Goal: Task Accomplishment & Management: Manage account settings

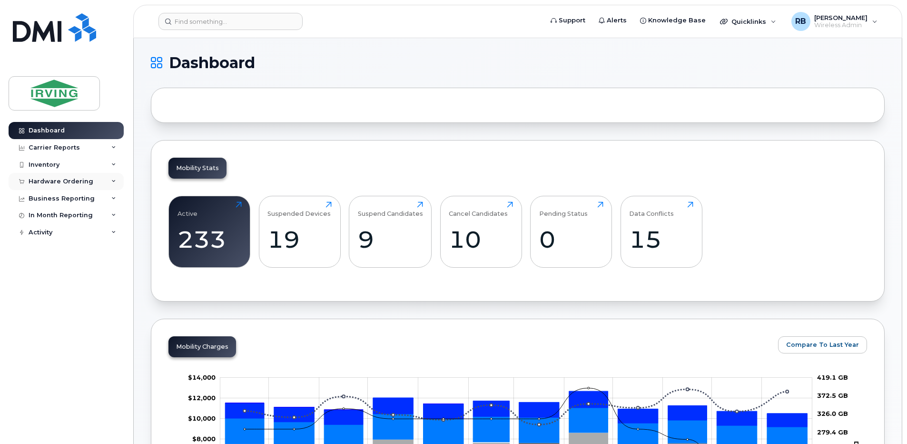
click at [75, 180] on div "Hardware Ordering" at bounding box center [61, 182] width 65 height 8
click at [52, 214] on div "Orders" at bounding box center [44, 217] width 23 height 9
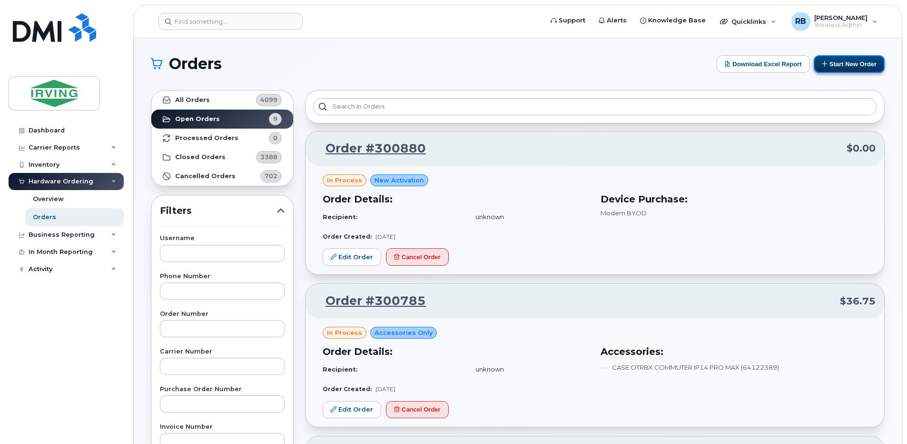
click at [842, 63] on button "Start New Order" at bounding box center [849, 64] width 71 height 18
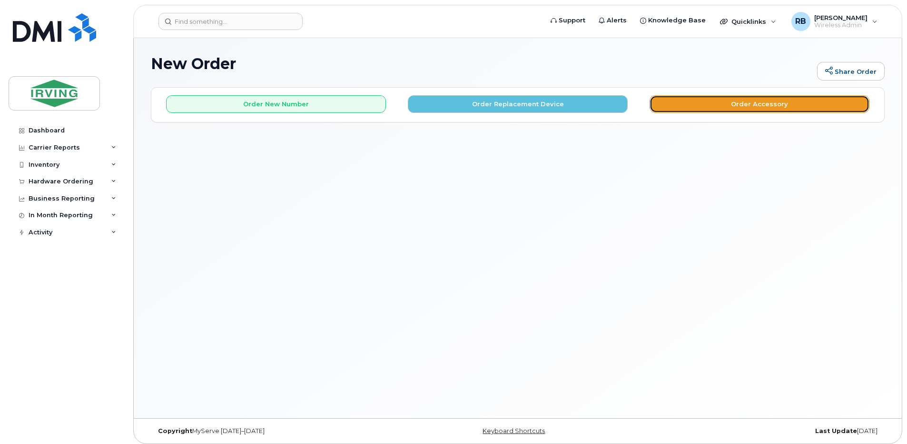
click at [685, 103] on button "Order Accessory" at bounding box center [760, 104] width 220 height 18
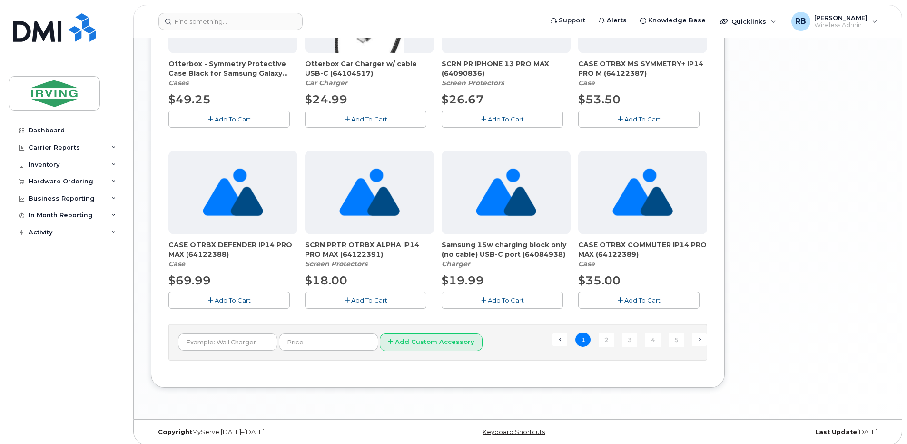
scroll to position [613, 0]
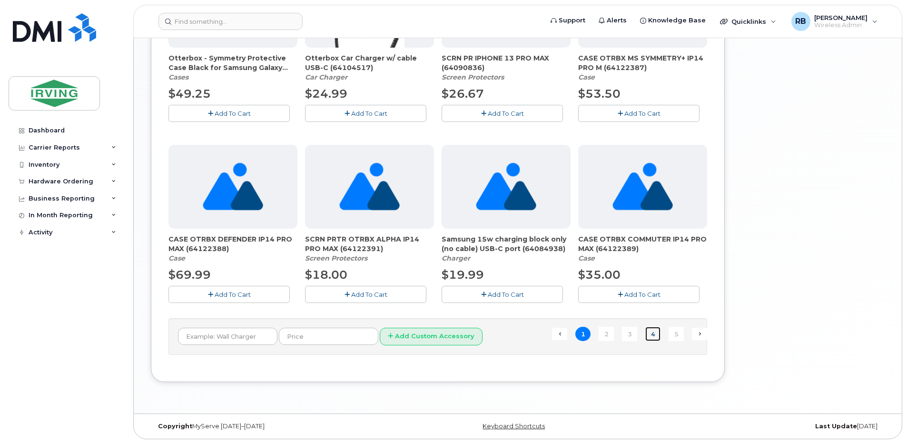
click at [652, 331] on link "4" at bounding box center [652, 333] width 15 height 15
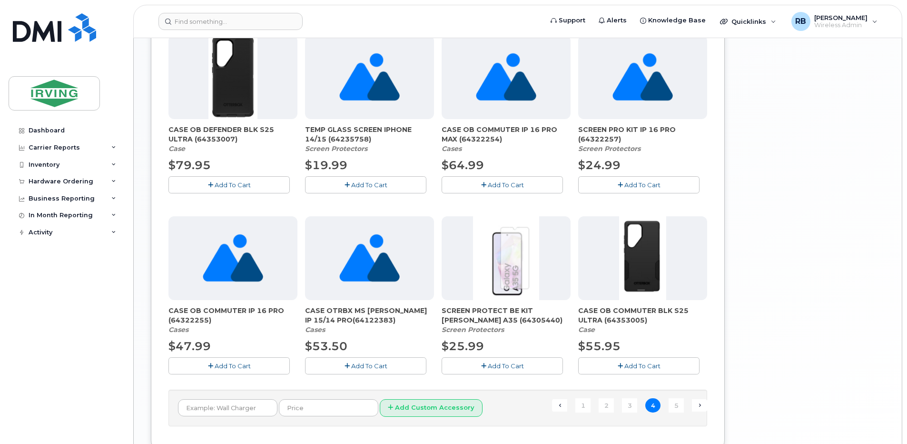
scroll to position [576, 0]
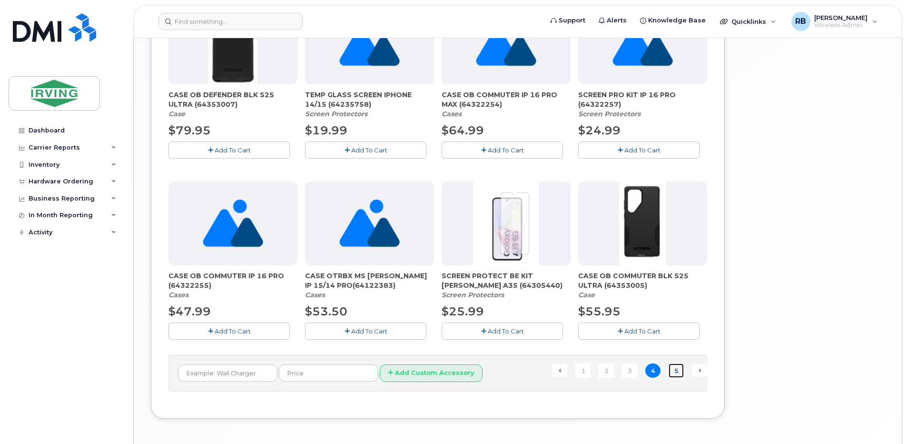
click at [674, 372] on link "5" at bounding box center [676, 370] width 15 height 15
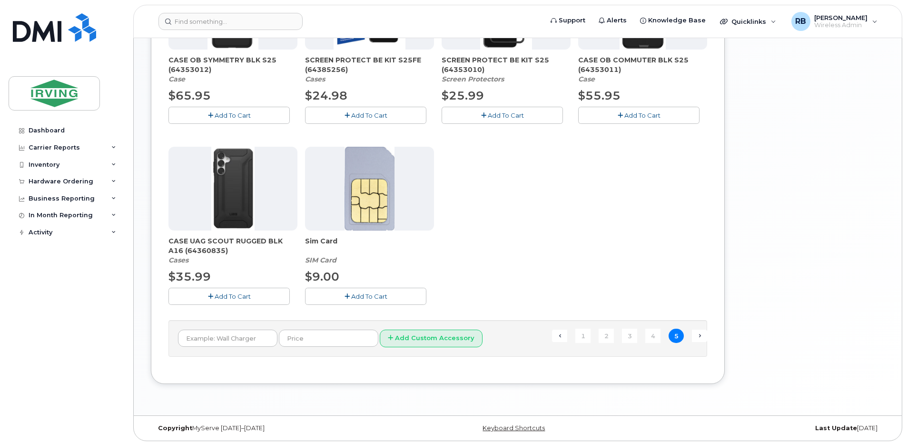
scroll to position [432, 0]
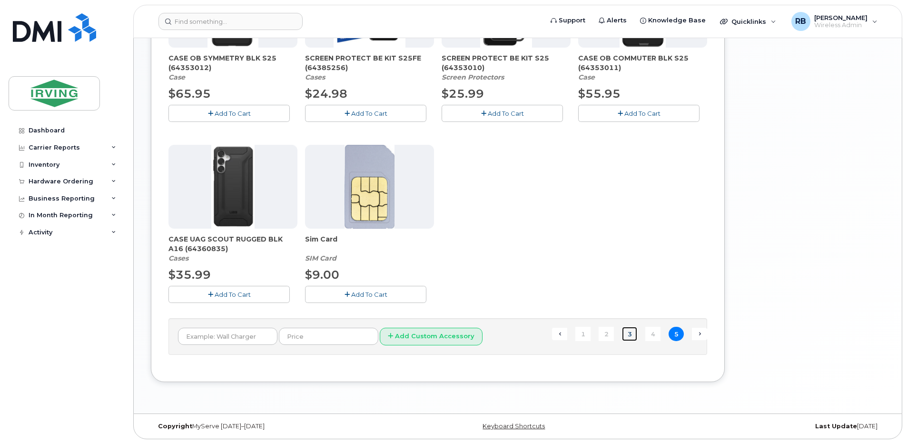
click at [631, 330] on link "3" at bounding box center [629, 333] width 15 height 15
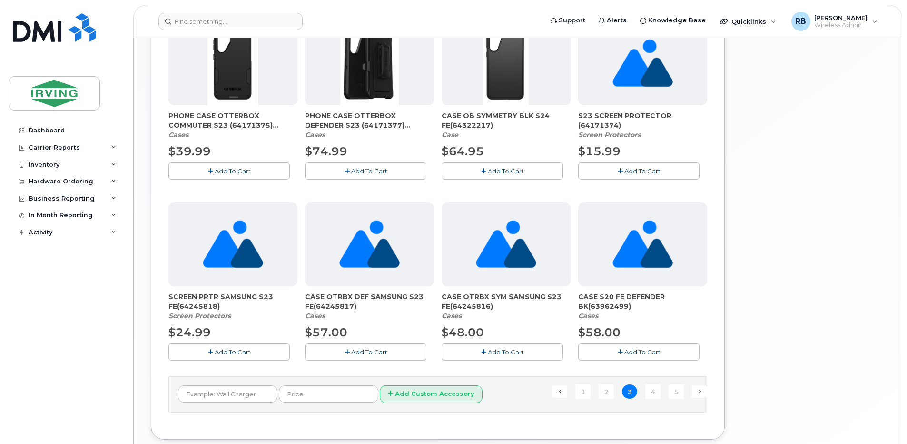
scroll to position [576, 0]
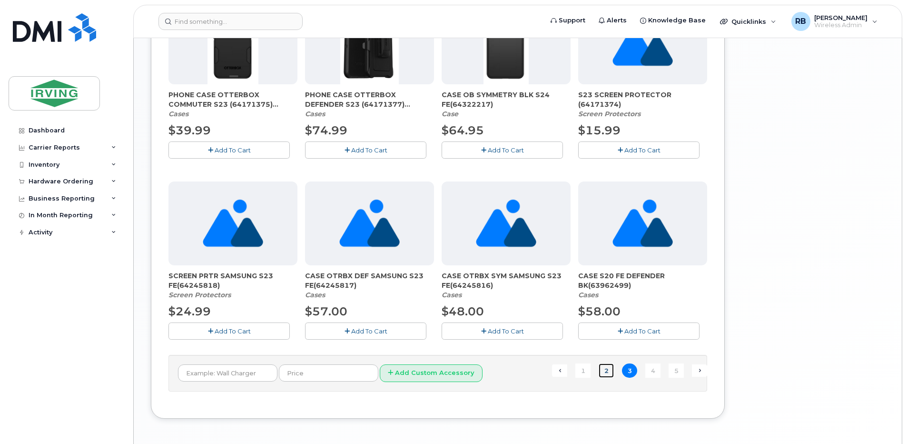
click at [603, 370] on link "2" at bounding box center [606, 370] width 15 height 15
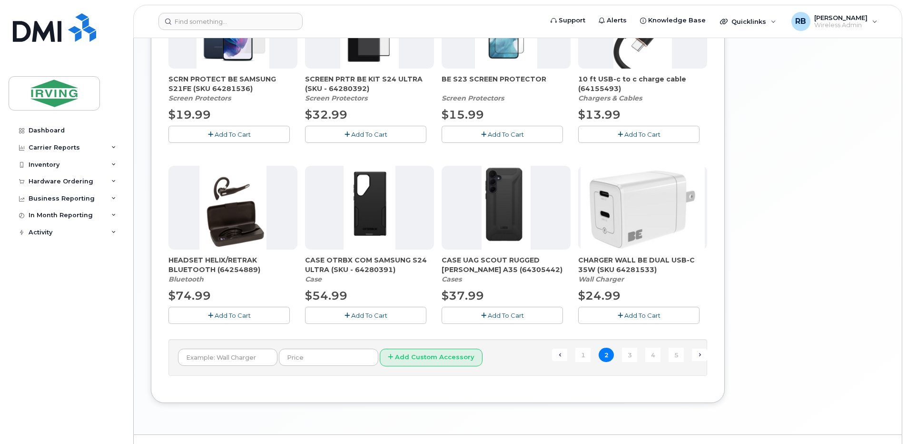
scroll to position [613, 0]
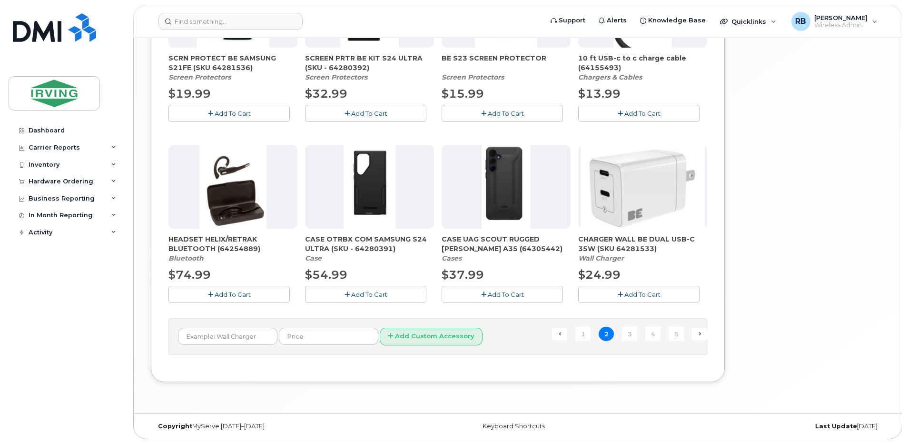
drag, startPoint x: 573, startPoint y: 257, endPoint x: 552, endPoint y: 338, distance: 83.1
click at [552, 338] on form "Add Custom Accessory" at bounding box center [438, 336] width 520 height 18
click at [582, 335] on link "1" at bounding box center [582, 333] width 15 height 15
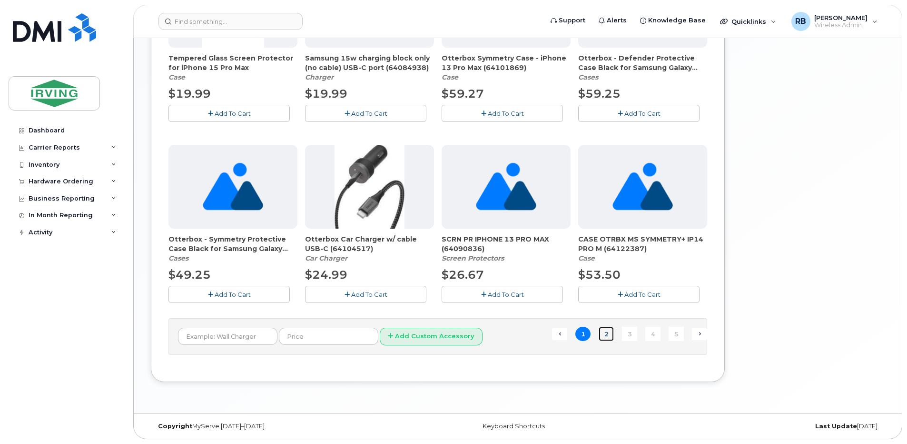
click at [605, 332] on link "2" at bounding box center [606, 333] width 15 height 15
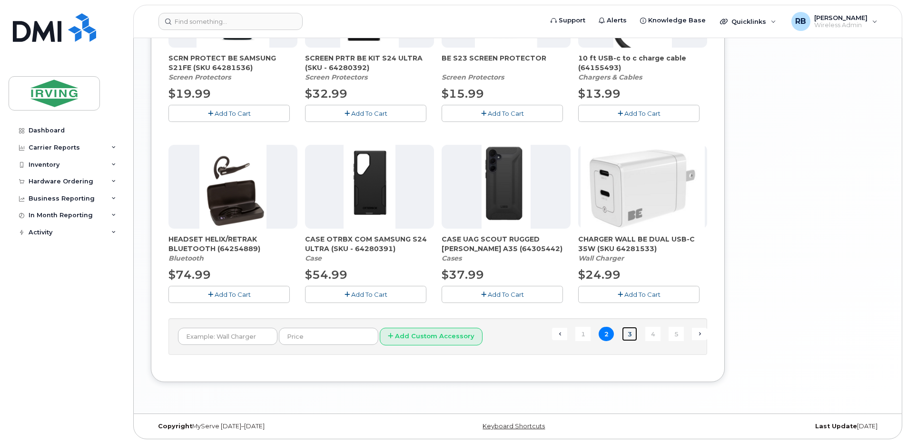
click at [626, 333] on link "3" at bounding box center [629, 333] width 15 height 15
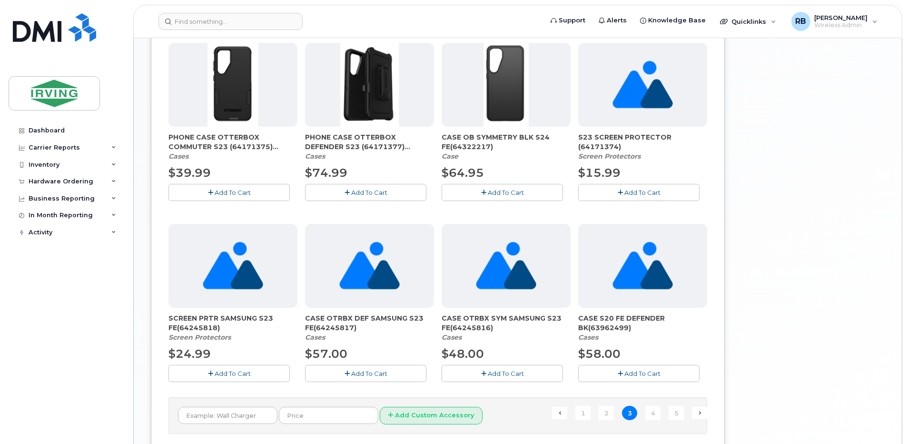
scroll to position [549, 0]
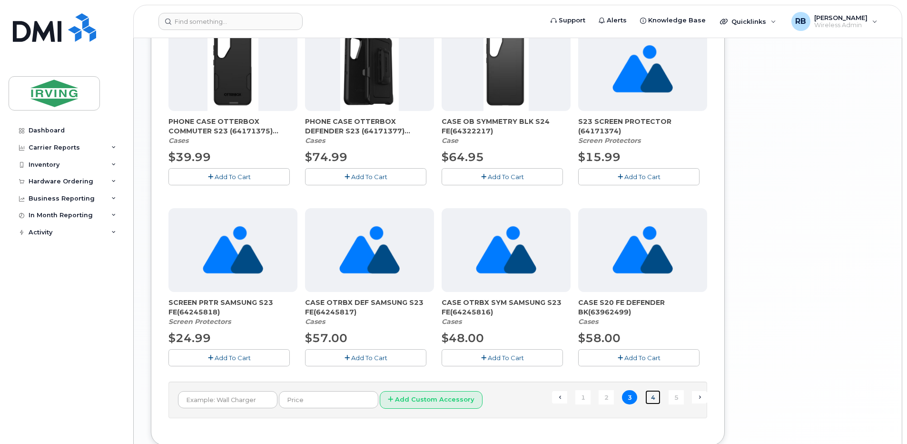
click at [650, 395] on link "4" at bounding box center [652, 397] width 15 height 15
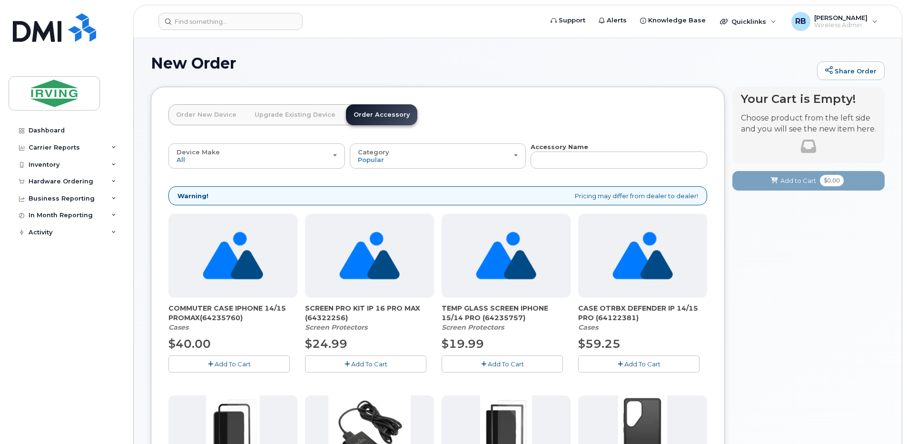
scroll to position [0, 0]
click at [80, 185] on div "Hardware Ordering" at bounding box center [66, 181] width 115 height 17
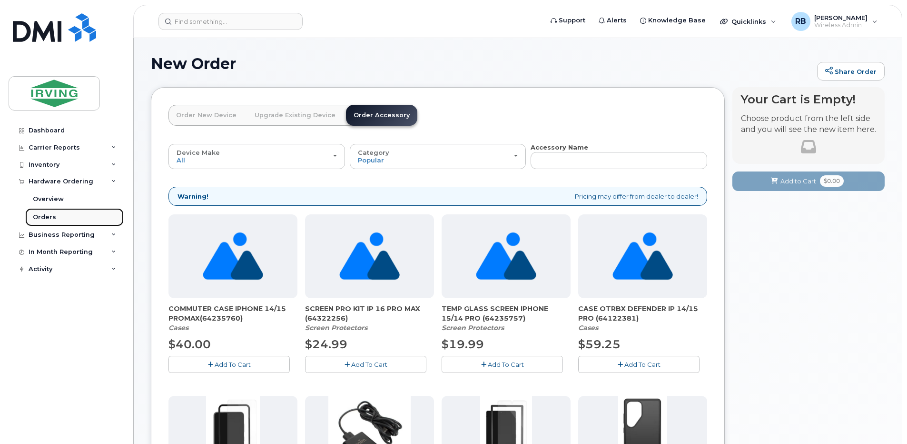
click at [54, 218] on link "Orders" at bounding box center [74, 217] width 99 height 18
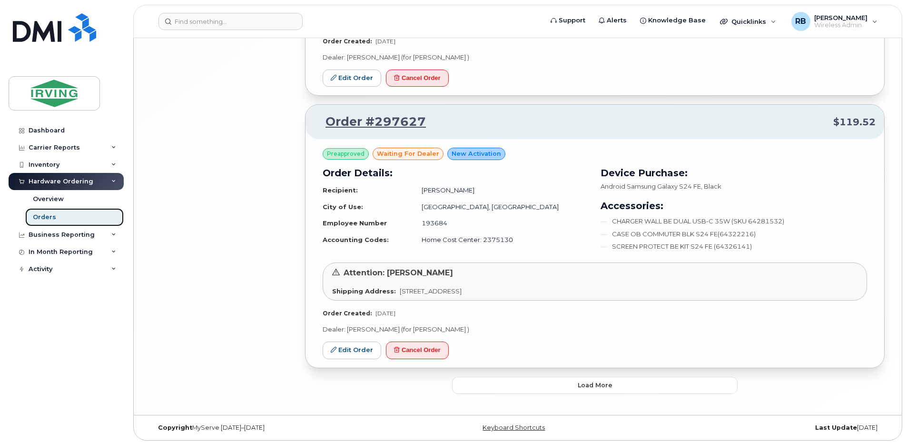
scroll to position [1665, 0]
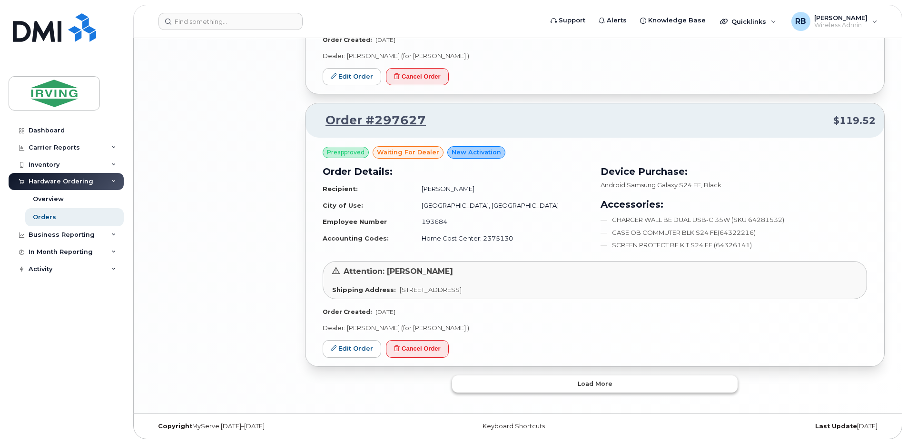
click at [505, 381] on button "Load more" at bounding box center [595, 383] width 286 height 17
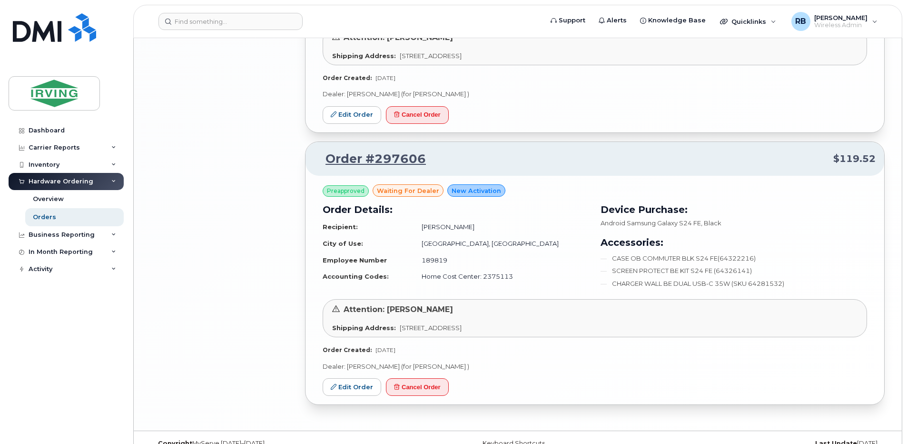
scroll to position [1916, 0]
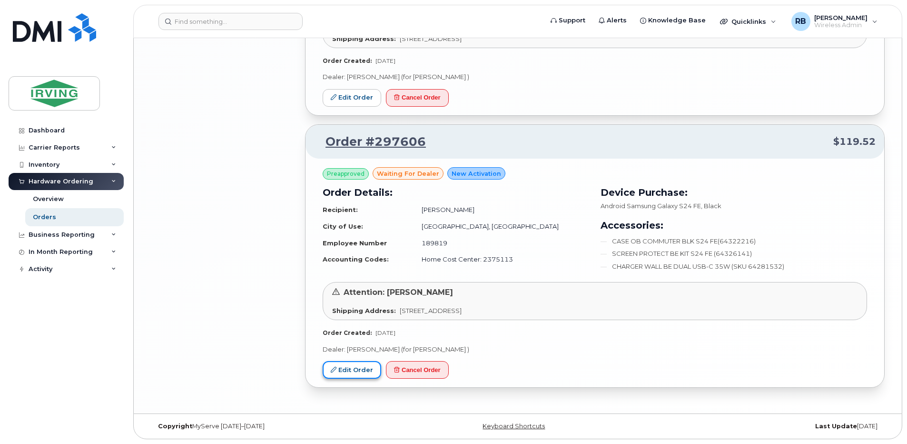
click at [361, 366] on link "Edit Order" at bounding box center [352, 370] width 59 height 18
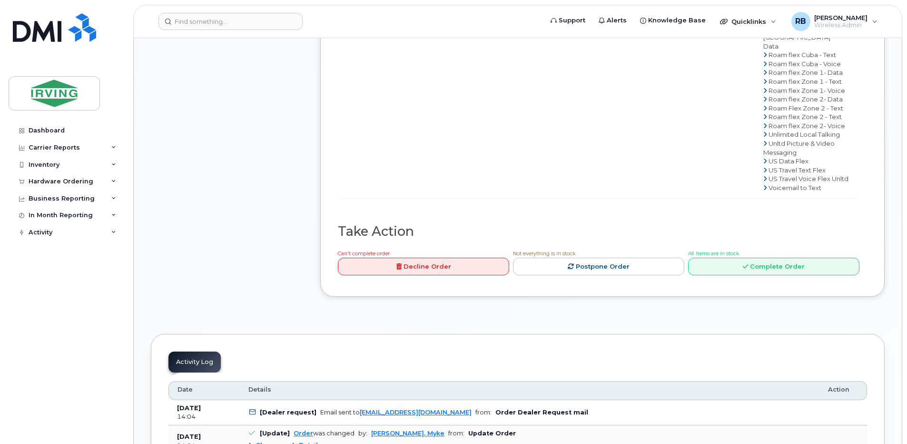
scroll to position [952, 0]
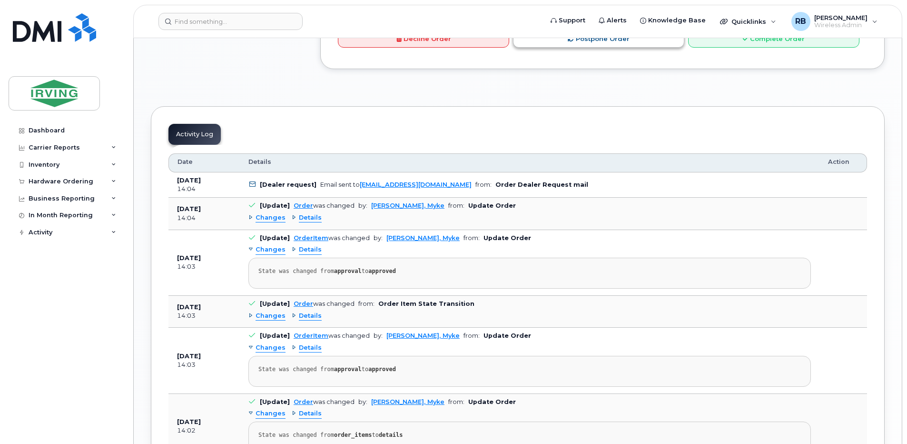
click at [602, 48] on link "Postpone Order" at bounding box center [598, 39] width 171 height 18
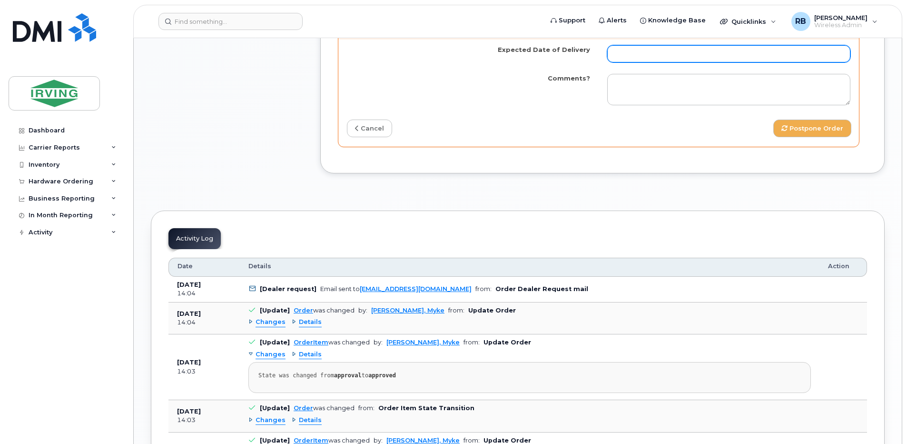
click at [622, 62] on input "Expected Date of Delivery" at bounding box center [728, 53] width 243 height 17
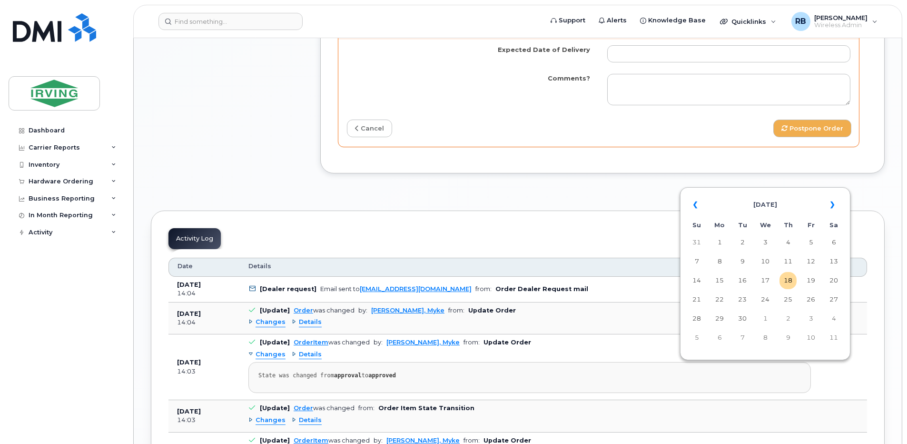
click at [687, 37] on h3 "Postpone Order" at bounding box center [599, 30] width 506 height 13
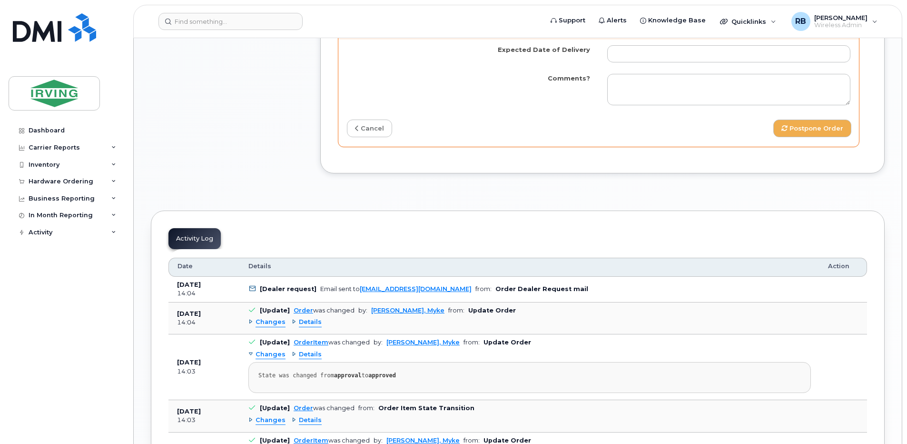
click at [438, 147] on div "Expected Date of Delivery Comments? cancel Postpone Order" at bounding box center [598, 93] width 521 height 107
click at [356, 131] on icon at bounding box center [357, 128] width 4 height 6
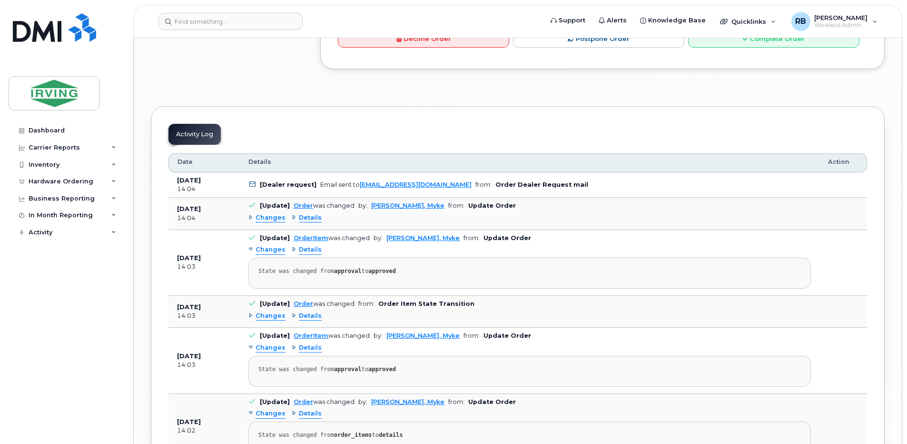
click at [66, 176] on div "Hardware Ordering" at bounding box center [66, 181] width 115 height 17
click at [40, 215] on div "Orders" at bounding box center [44, 217] width 23 height 9
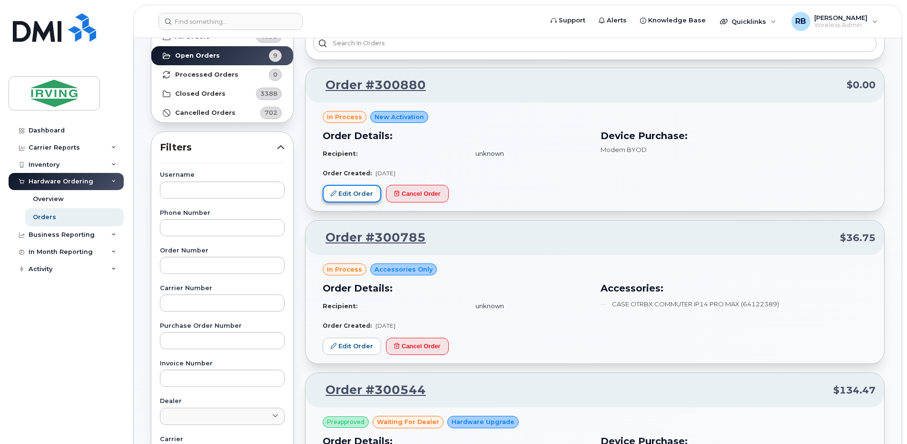
click at [345, 192] on link "Edit Order" at bounding box center [352, 194] width 59 height 18
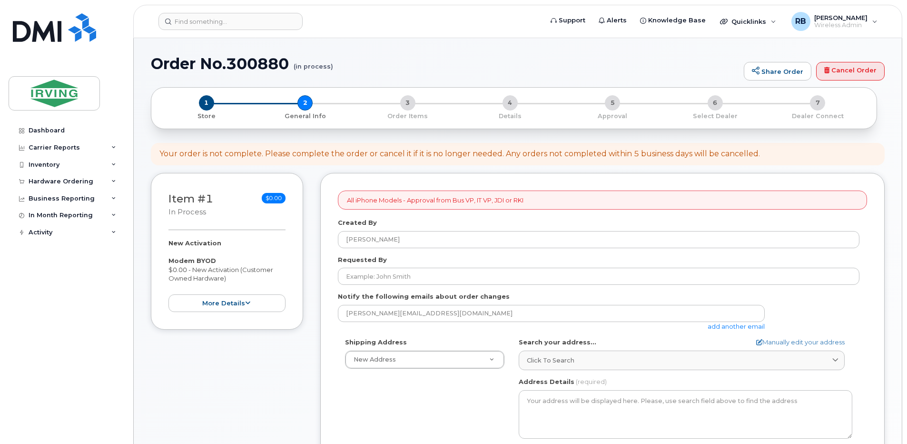
select select
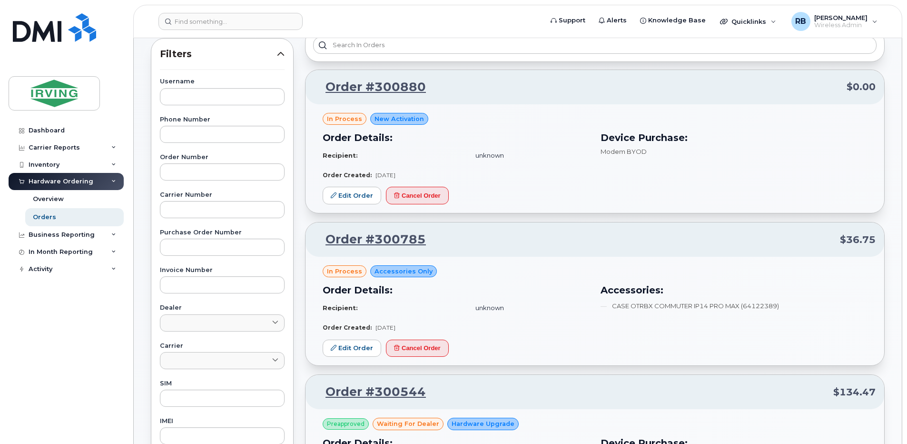
scroll to position [127, 0]
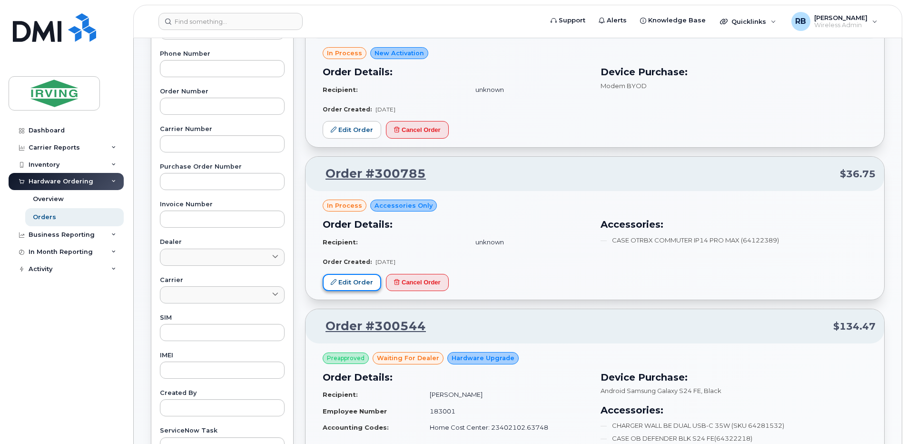
click at [365, 280] on link "Edit Order" at bounding box center [352, 283] width 59 height 18
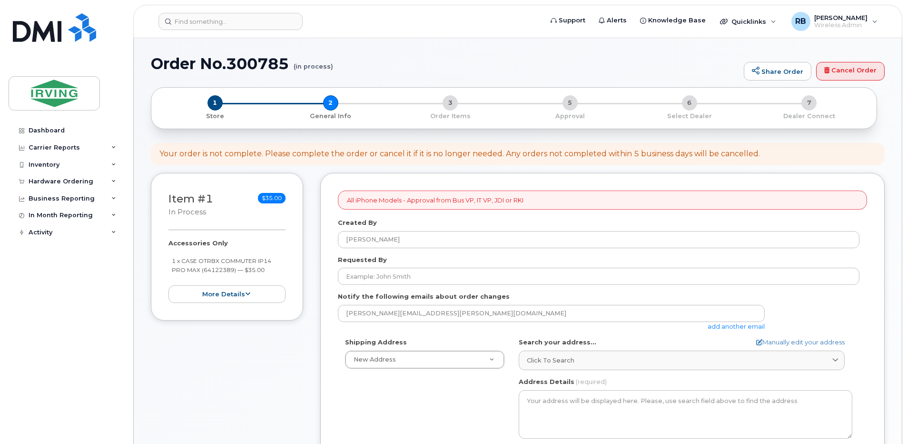
select select
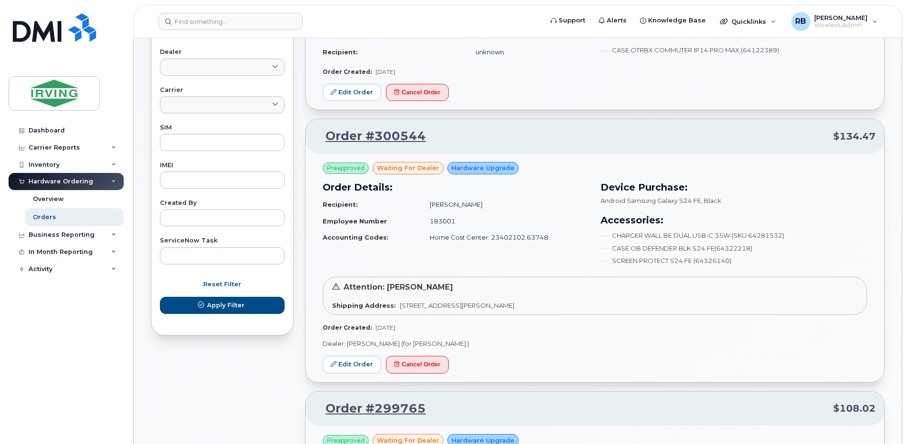
scroll to position [317, 0]
click at [351, 361] on link "Edit Order" at bounding box center [352, 364] width 59 height 18
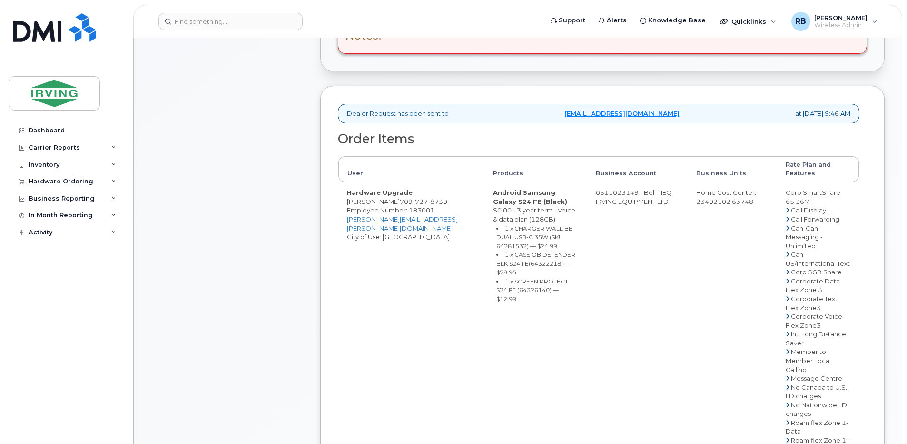
scroll to position [127, 0]
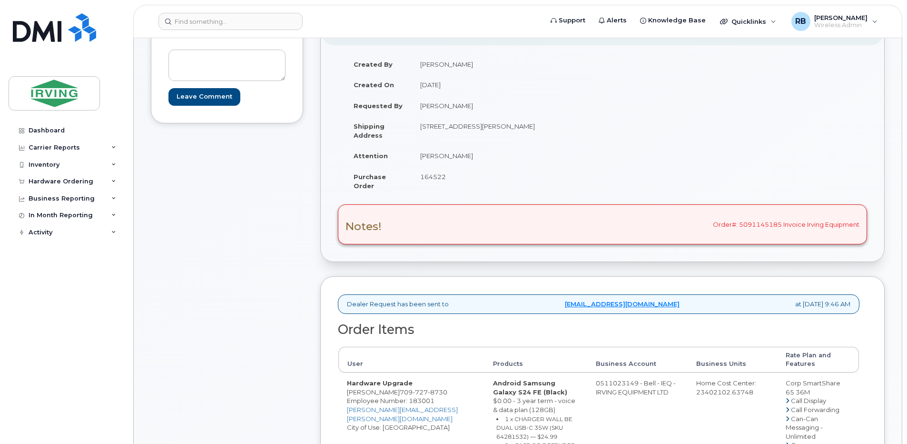
click at [434, 176] on span "164522" at bounding box center [433, 177] width 26 height 8
copy span "164522"
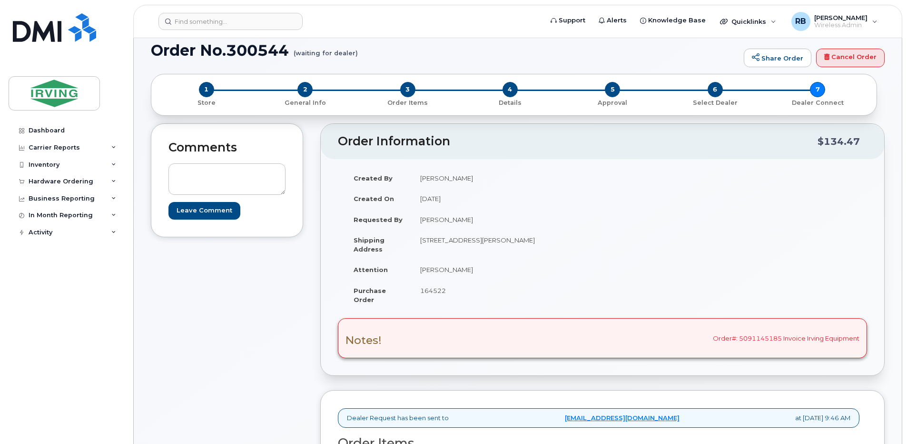
scroll to position [0, 0]
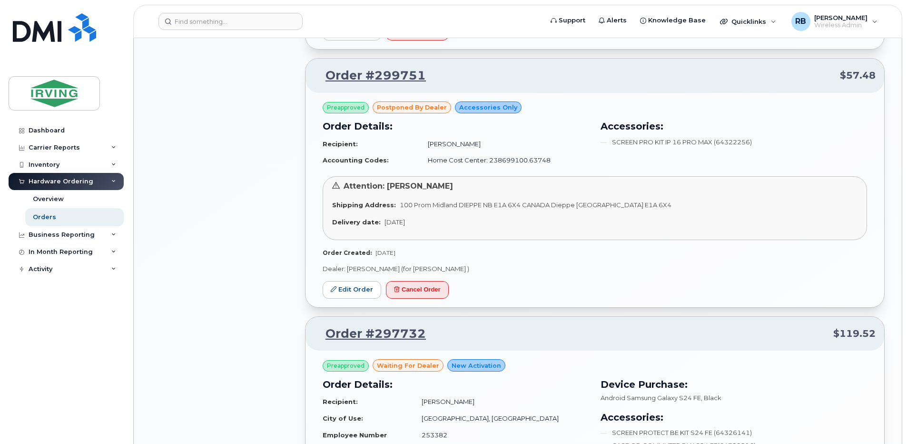
scroll to position [952, 0]
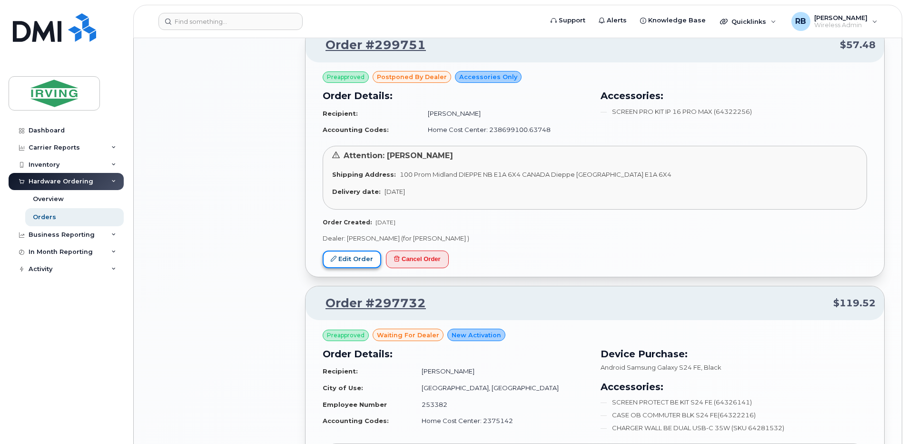
click at [353, 258] on link "Edit Order" at bounding box center [352, 259] width 59 height 18
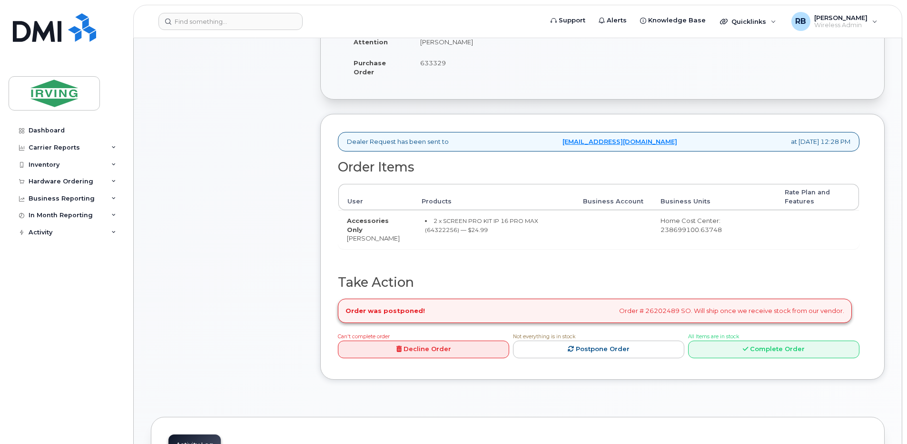
scroll to position [254, 0]
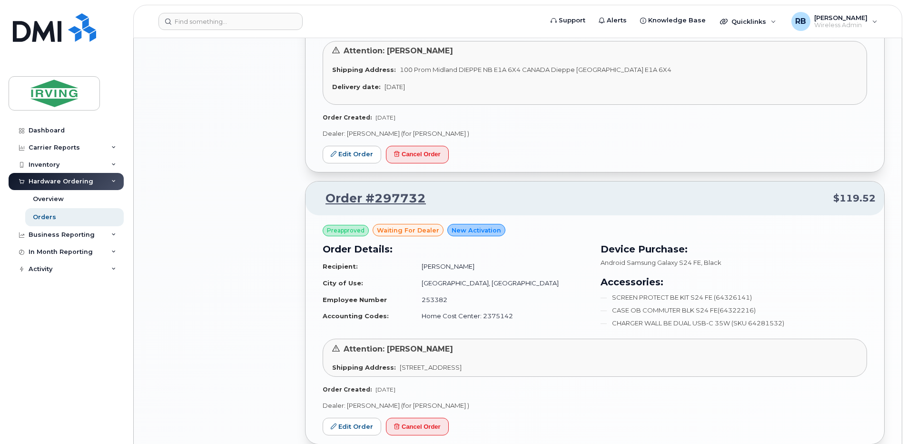
scroll to position [1079, 0]
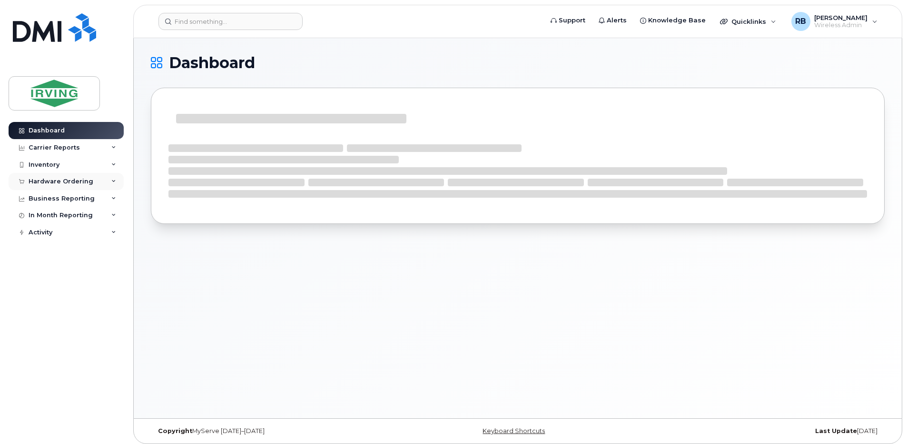
click at [76, 179] on div "Hardware Ordering" at bounding box center [61, 182] width 65 height 8
click at [49, 215] on div "Orders" at bounding box center [44, 217] width 23 height 9
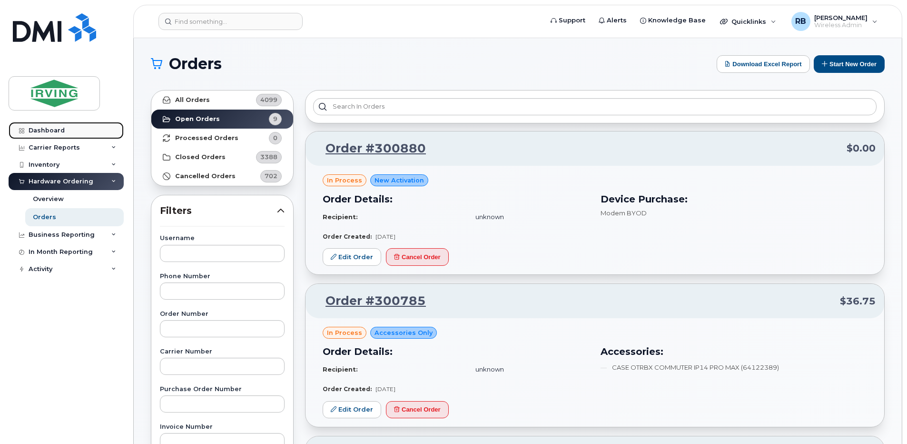
click at [54, 131] on div "Dashboard" at bounding box center [47, 131] width 36 height 8
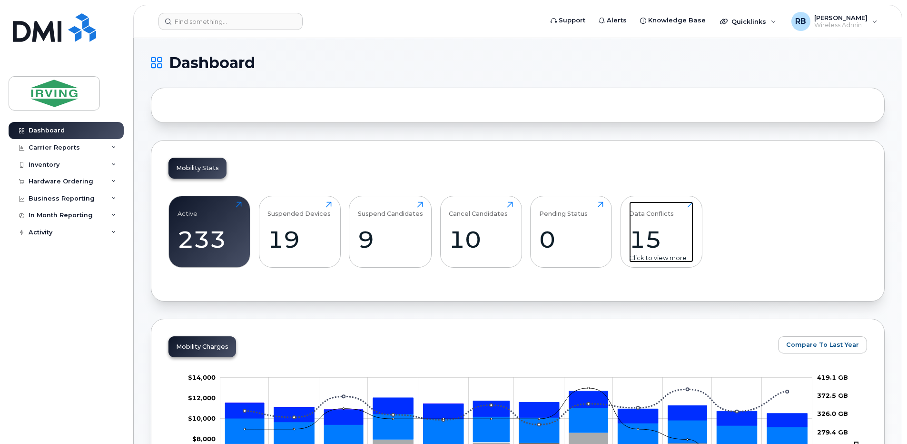
click at [635, 206] on div "Data Conflicts" at bounding box center [651, 209] width 45 height 16
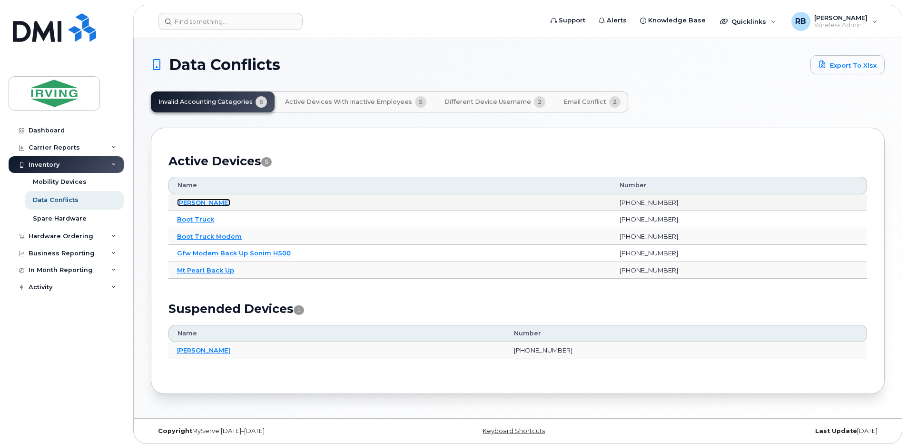
click at [180, 203] on link "[PERSON_NAME]" at bounding box center [203, 202] width 53 height 8
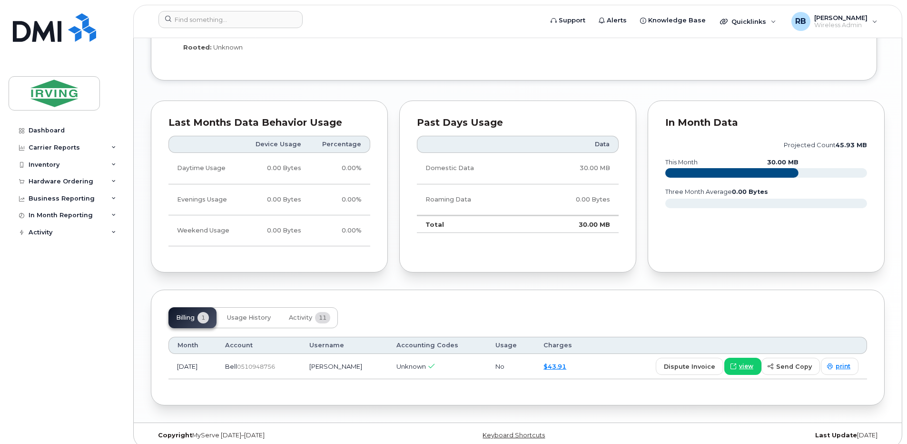
scroll to position [839, 0]
click at [296, 313] on span "Activity" at bounding box center [300, 317] width 23 height 8
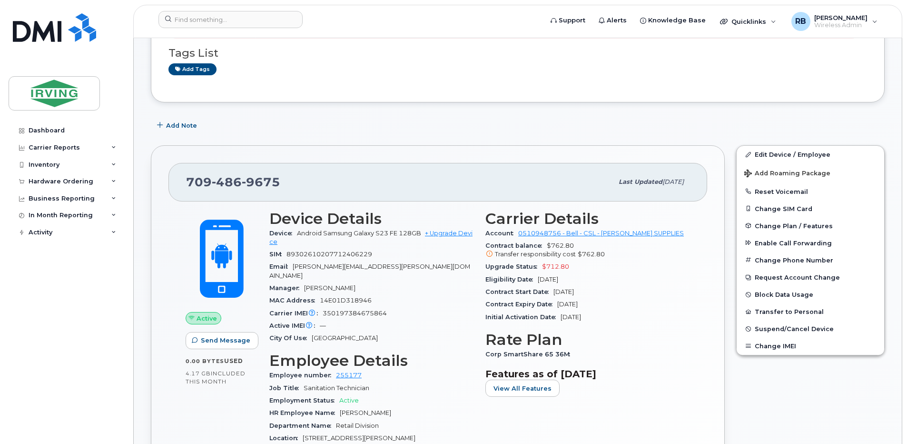
scroll to position [141, 0]
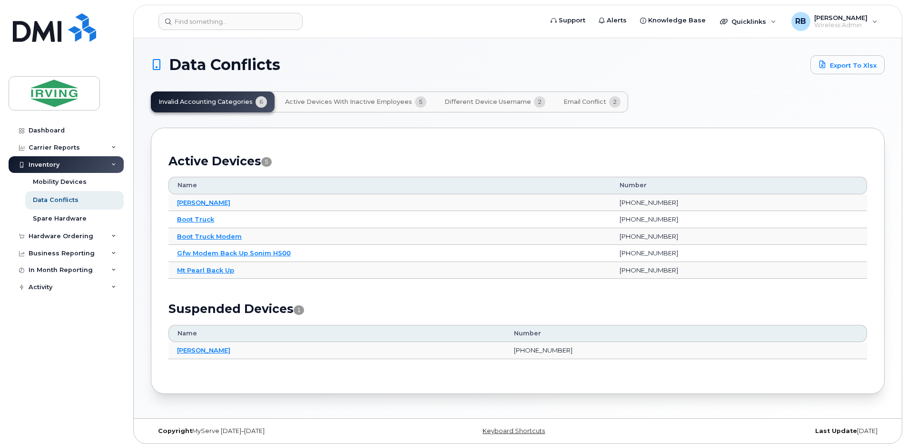
click at [574, 104] on span "Email Conflict" at bounding box center [584, 102] width 43 height 8
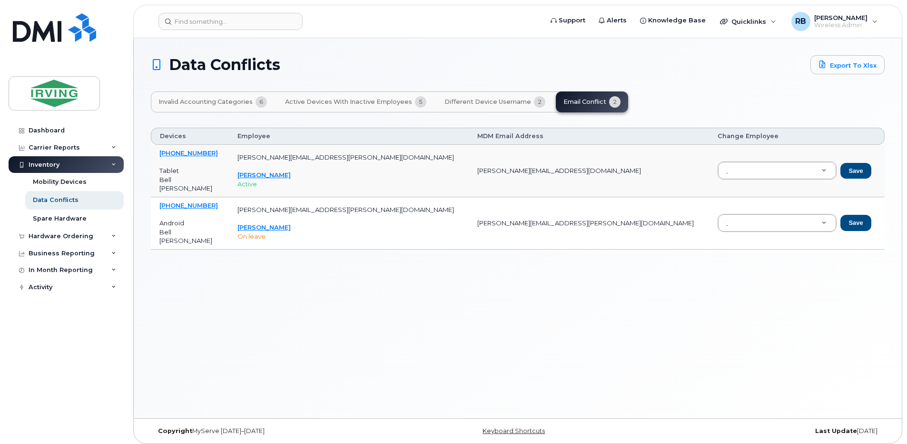
click at [459, 101] on span "Different Device Username" at bounding box center [488, 102] width 87 height 8
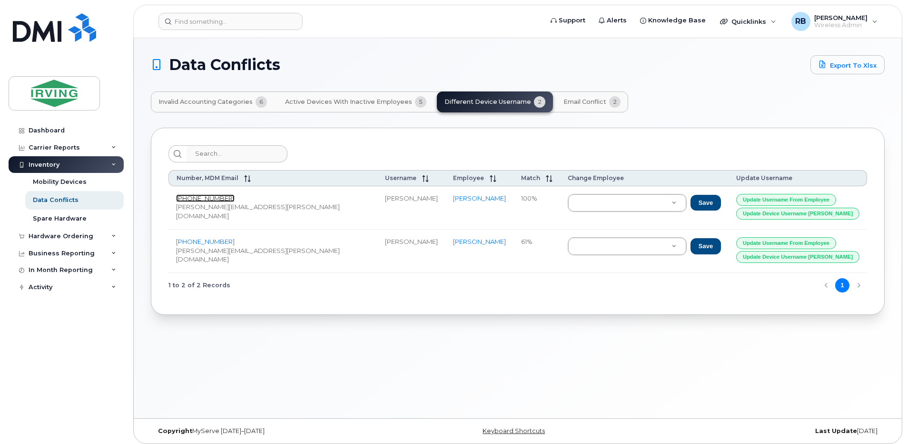
click at [205, 196] on link "902-219-0536" at bounding box center [205, 198] width 59 height 8
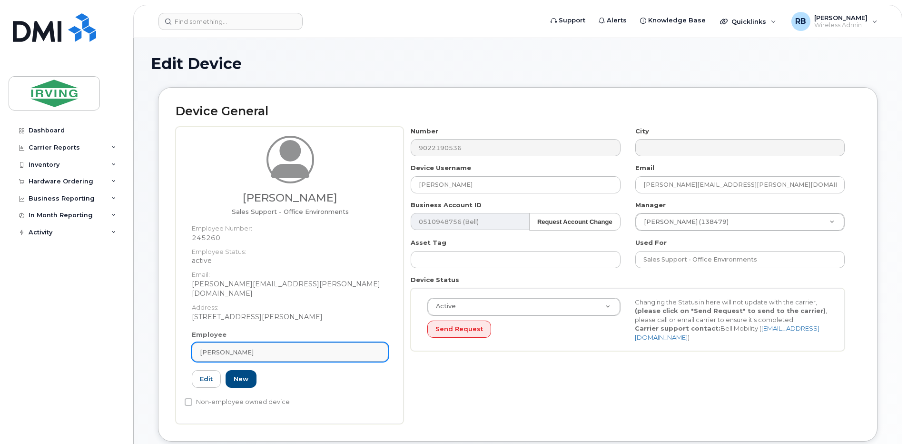
click at [242, 342] on link "[PERSON_NAME]" at bounding box center [290, 351] width 197 height 19
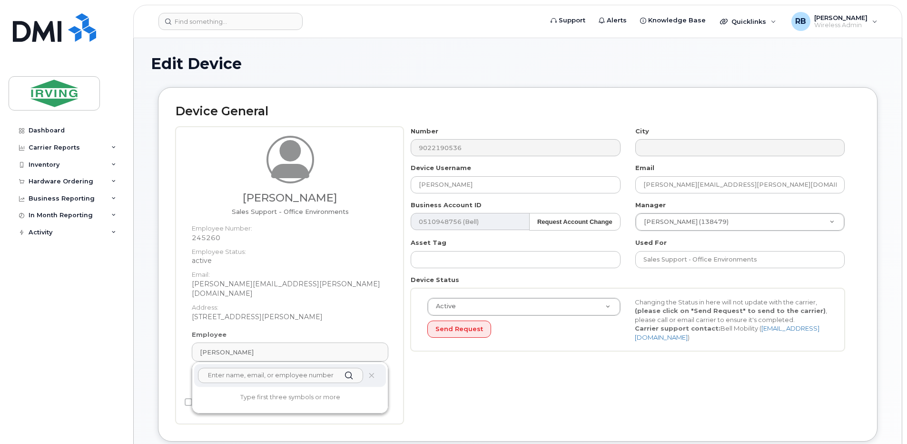
click at [226, 373] on input "text" at bounding box center [280, 374] width 165 height 15
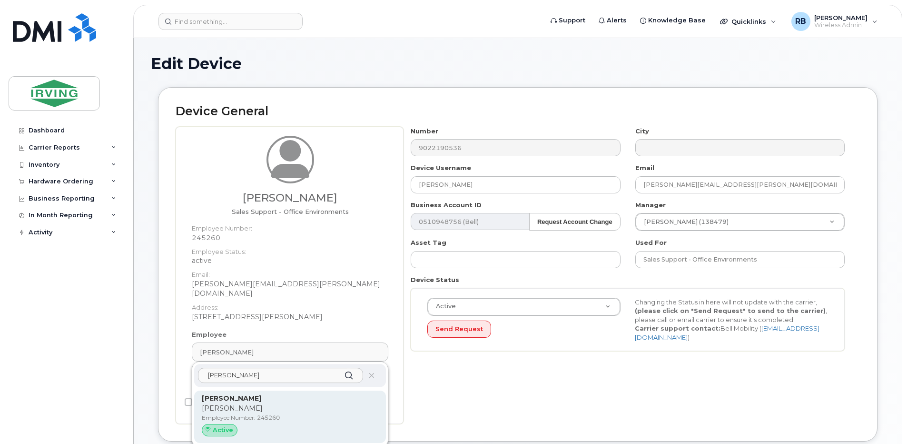
type input "[PERSON_NAME][EMAIL_ADDRESS][PERSON_NAME][DOMAIN_NAME]"
click at [214, 413] on p "Employee Number: 245260" at bounding box center [290, 417] width 177 height 9
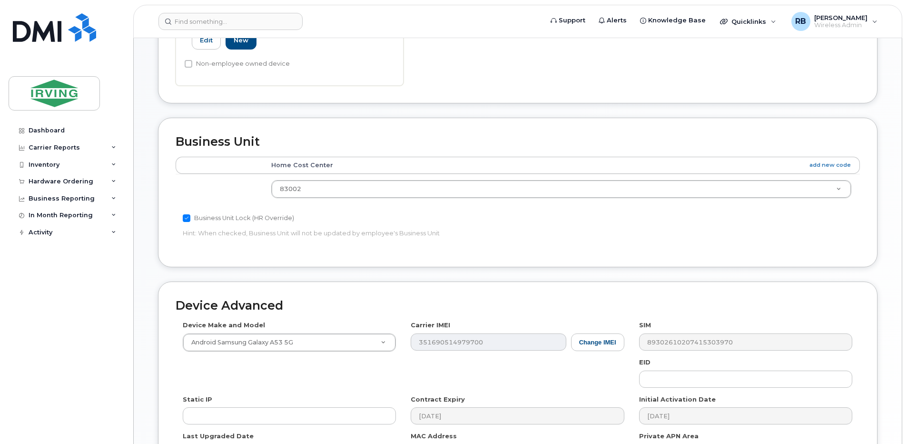
scroll to position [430, 0]
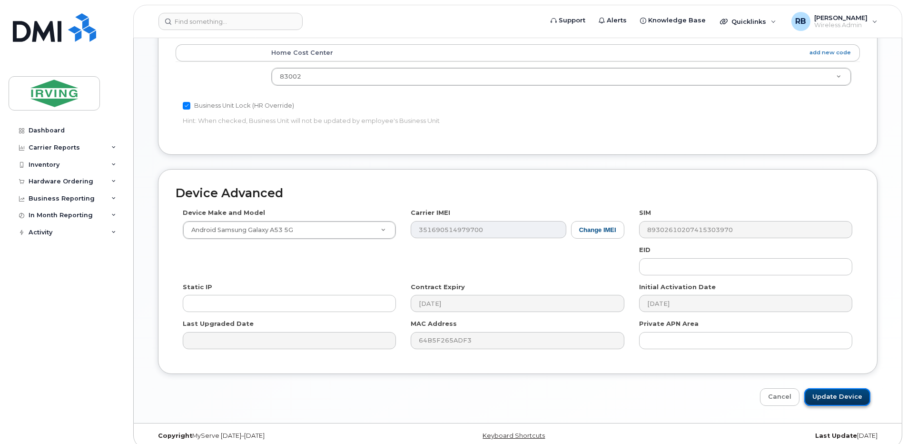
click at [822, 388] on input "Update Device" at bounding box center [837, 397] width 66 height 18
type input "Saving..."
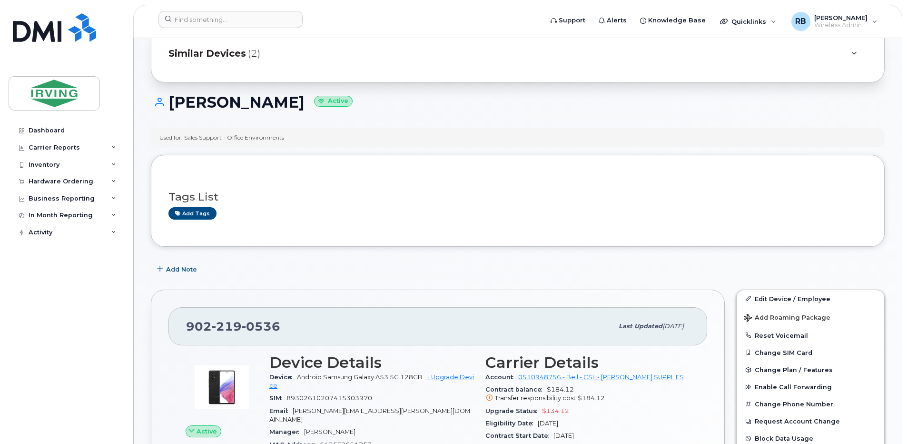
scroll to position [63, 0]
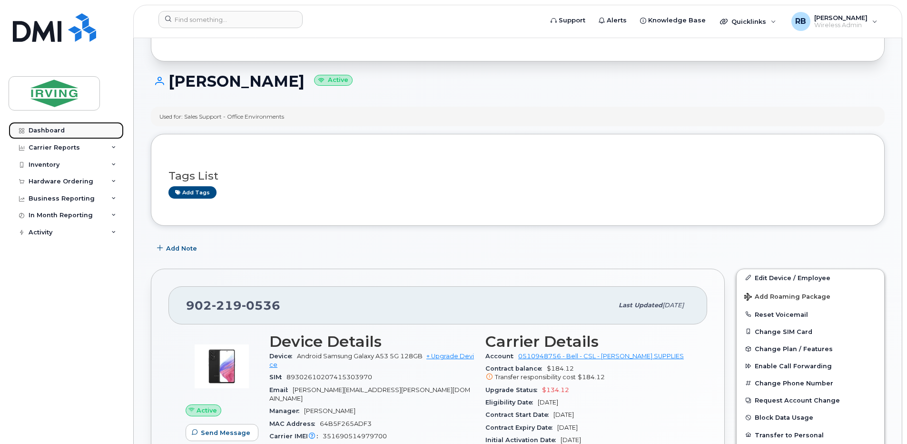
click at [47, 129] on div "Dashboard" at bounding box center [47, 131] width 36 height 8
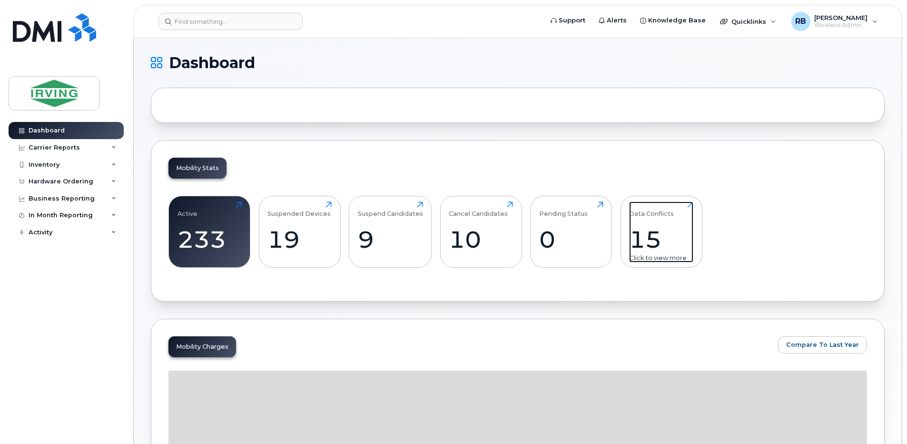
click at [651, 230] on div "15" at bounding box center [661, 239] width 64 height 28
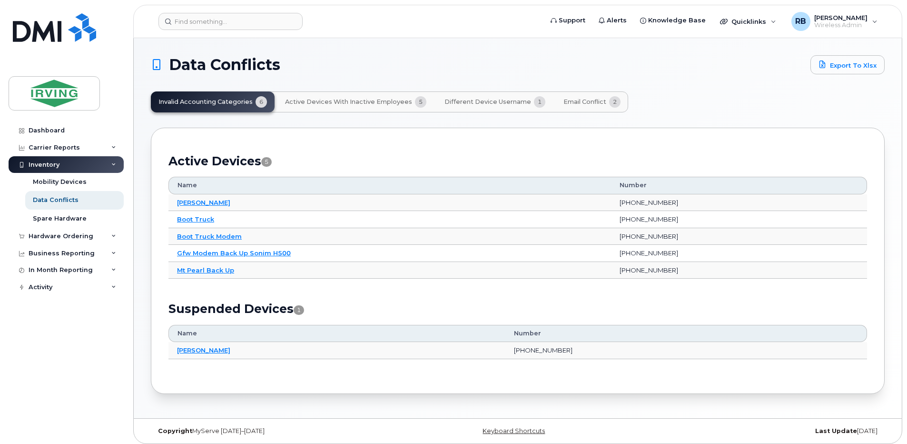
click at [470, 105] on span "Different Device Username" at bounding box center [488, 102] width 87 height 8
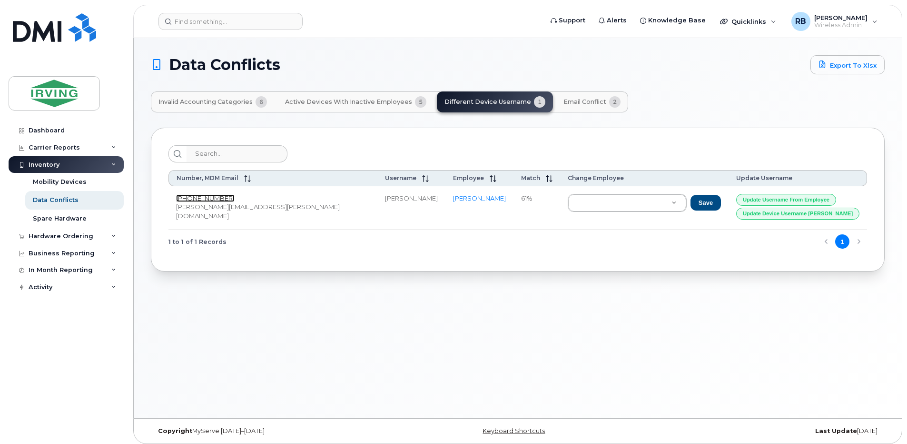
click at [192, 196] on link "[PHONE_NUMBER]" at bounding box center [205, 198] width 59 height 8
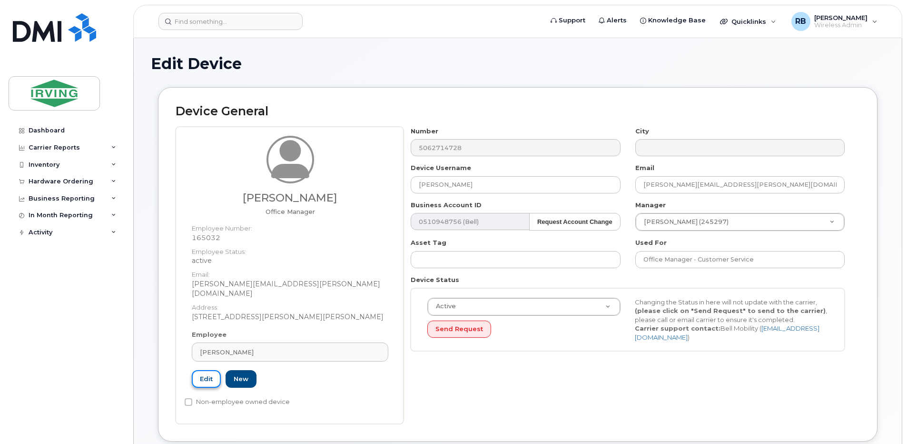
click at [204, 370] on link "Edit" at bounding box center [206, 379] width 29 height 18
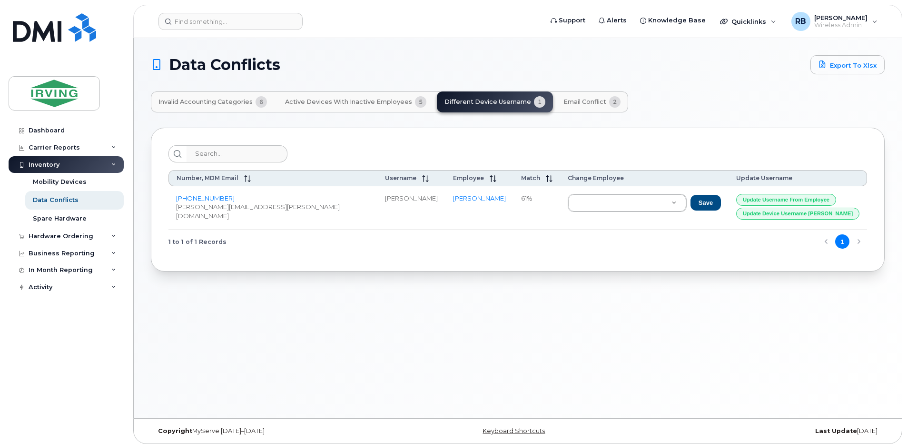
click at [472, 101] on div "Invalid Accounting Categories 6 Active Devices with Inactive Employees 5 Differ…" at bounding box center [389, 101] width 477 height 21
click at [208, 196] on link "[PHONE_NUMBER]" at bounding box center [205, 198] width 59 height 8
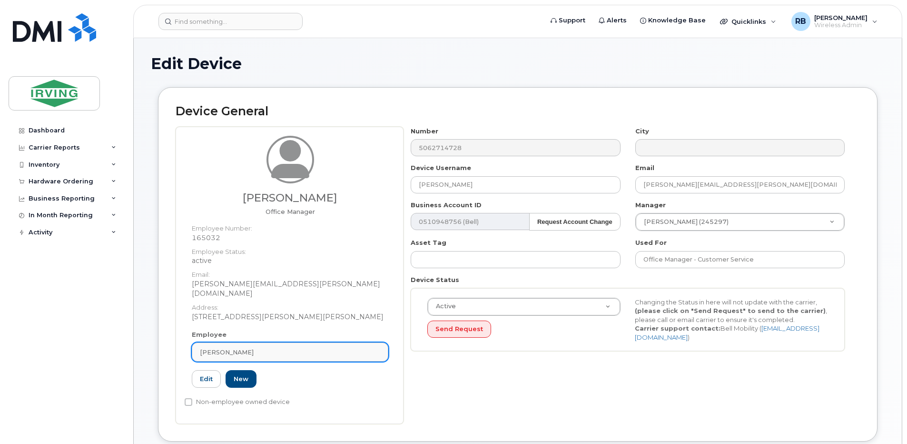
click at [214, 347] on span "[PERSON_NAME]" at bounding box center [227, 351] width 54 height 9
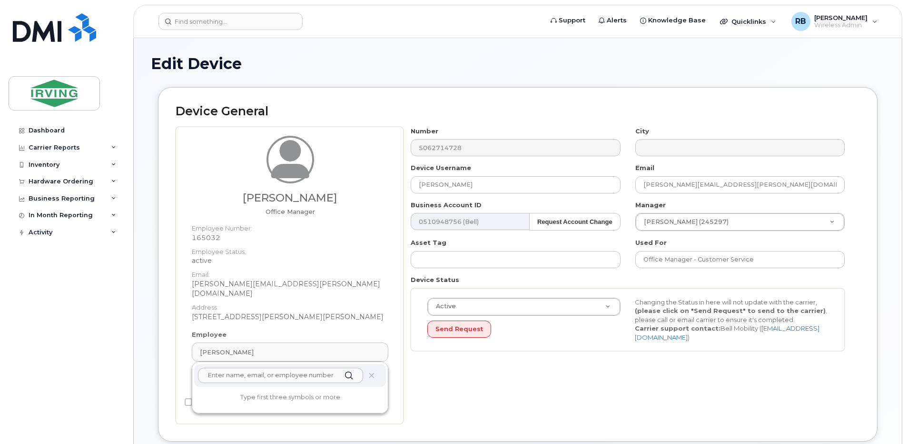
click at [222, 367] on input "text" at bounding box center [280, 374] width 165 height 15
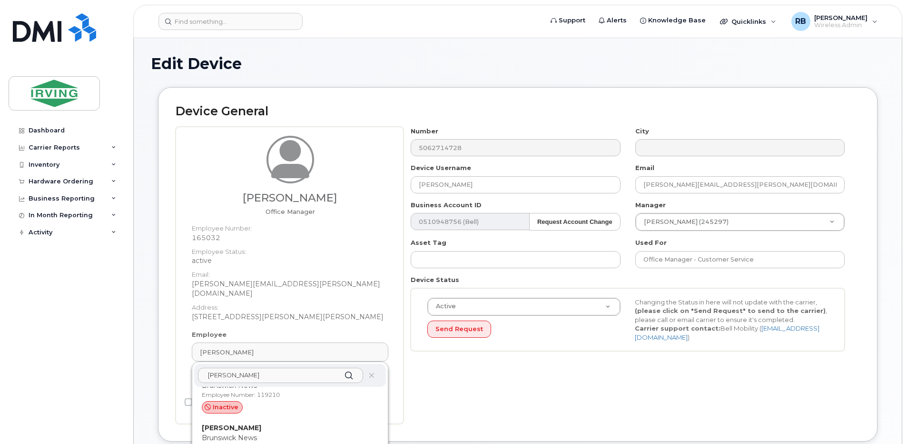
scroll to position [63, 0]
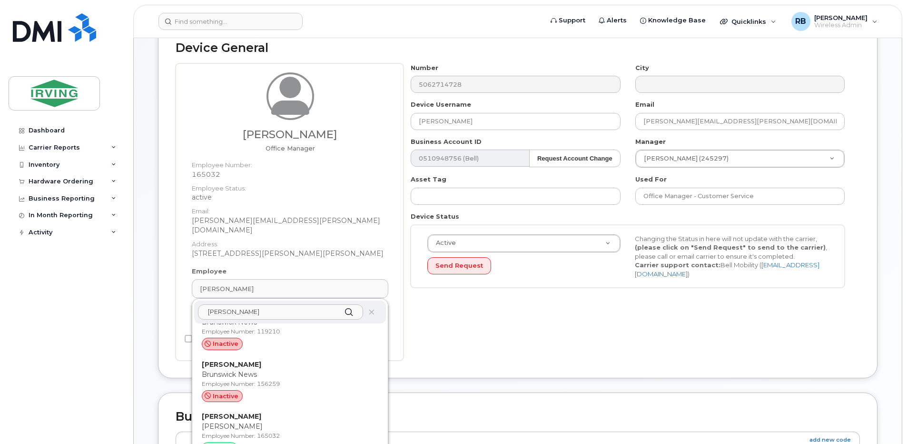
type input "JENNE"
click at [404, 349] on div "Number 5062714728 City Device Username Jenne Spragg Email spragg.jenne@chandler…" at bounding box center [632, 211] width 456 height 297
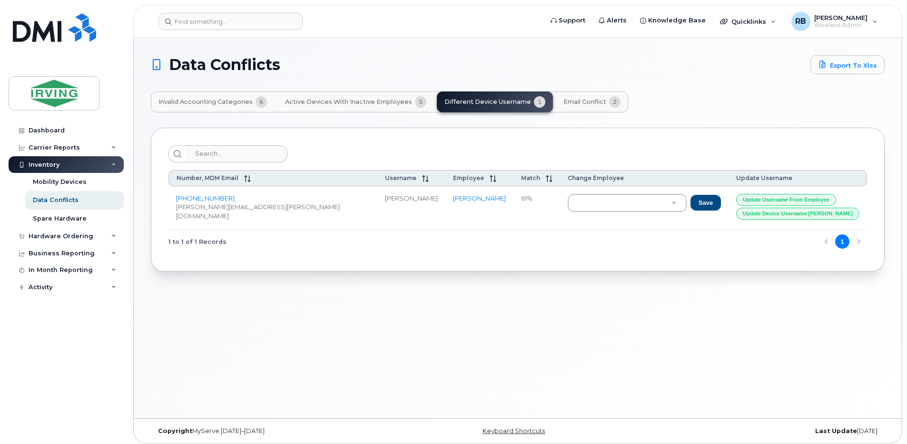
click at [328, 99] on span "Active Devices with Inactive Employees" at bounding box center [348, 102] width 127 height 8
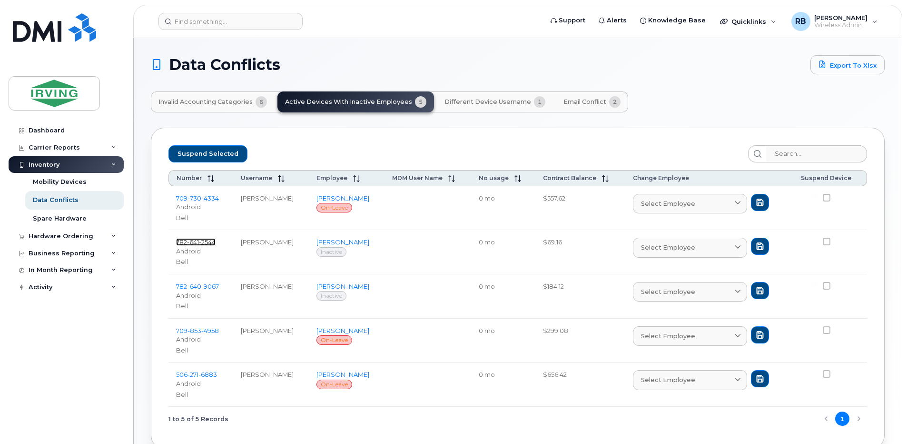
click at [194, 242] on span "641" at bounding box center [193, 242] width 12 height 8
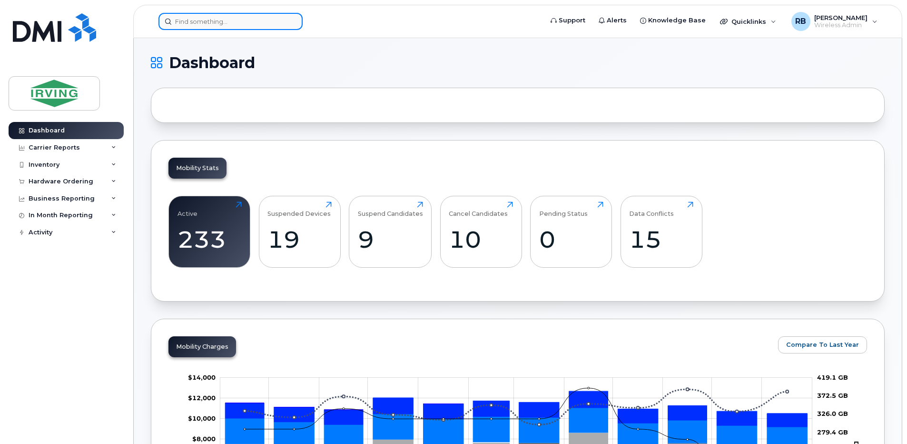
click at [246, 17] on input at bounding box center [230, 21] width 144 height 17
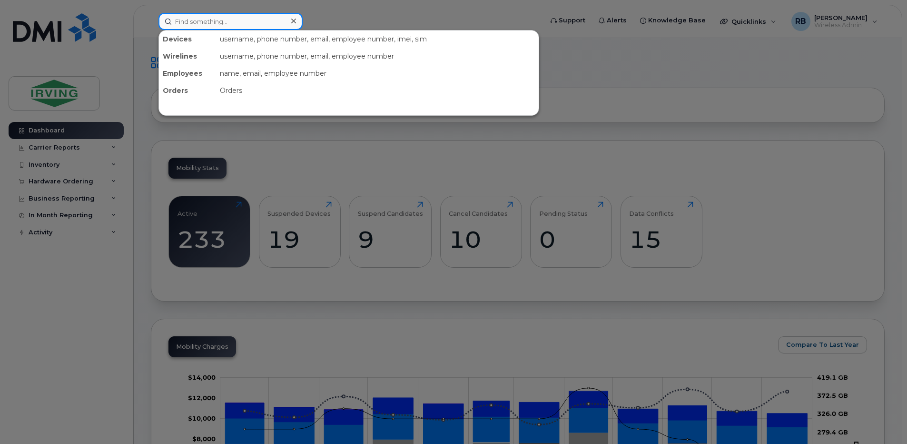
paste input "7826412544"
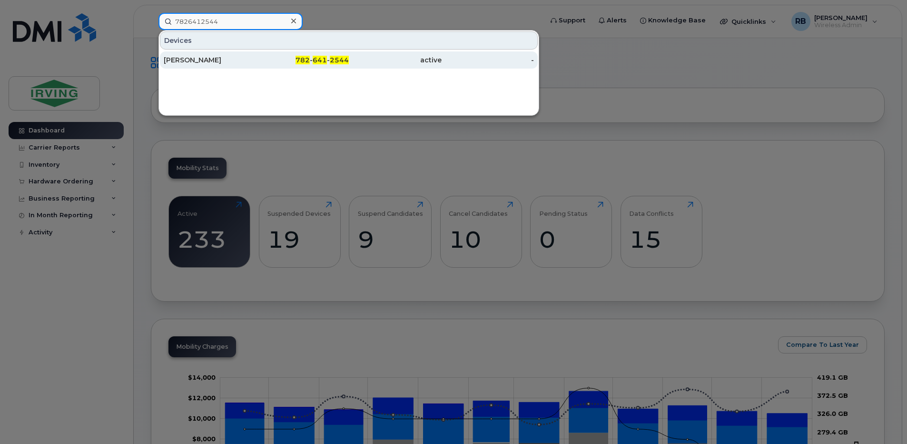
type input "7826412544"
click at [190, 62] on div "Michael Smith" at bounding box center [210, 60] width 93 height 10
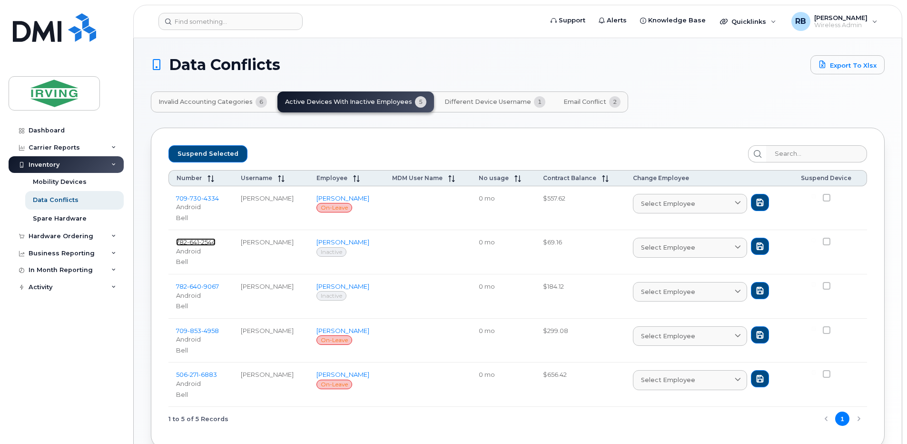
click at [198, 245] on span "641" at bounding box center [193, 242] width 12 height 8
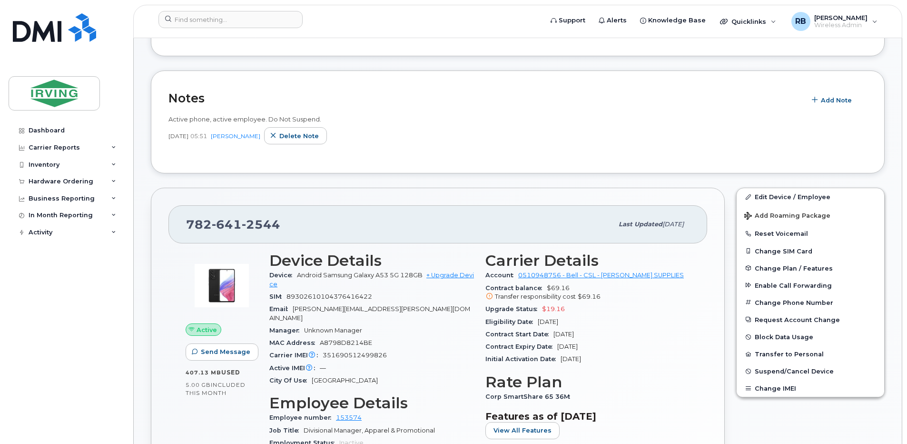
scroll to position [254, 0]
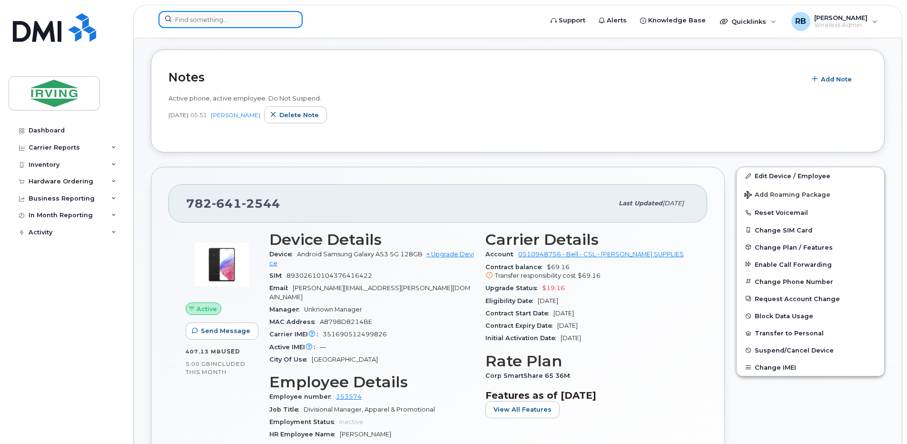
click at [222, 24] on input at bounding box center [230, 19] width 144 height 17
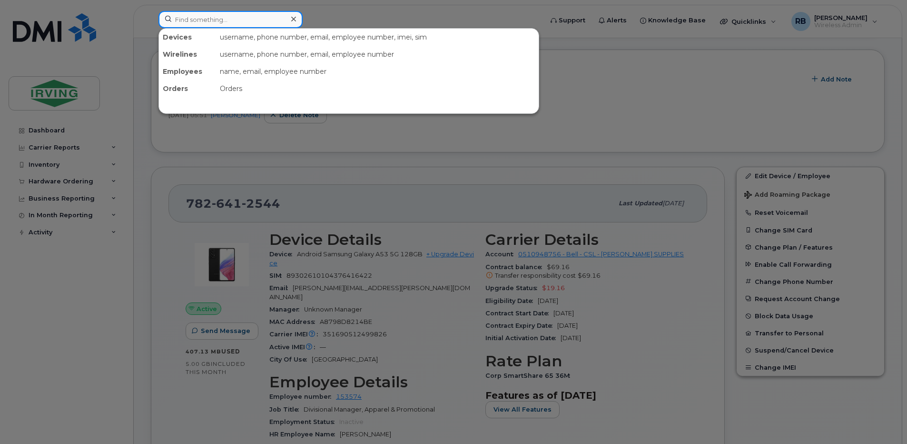
type input "R"
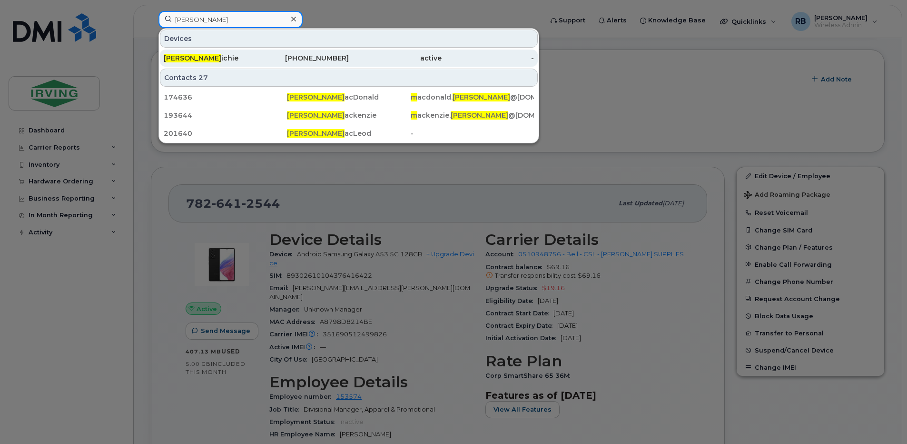
type input "[PERSON_NAME]"
click at [196, 59] on div "Craig M ichie" at bounding box center [210, 58] width 93 height 10
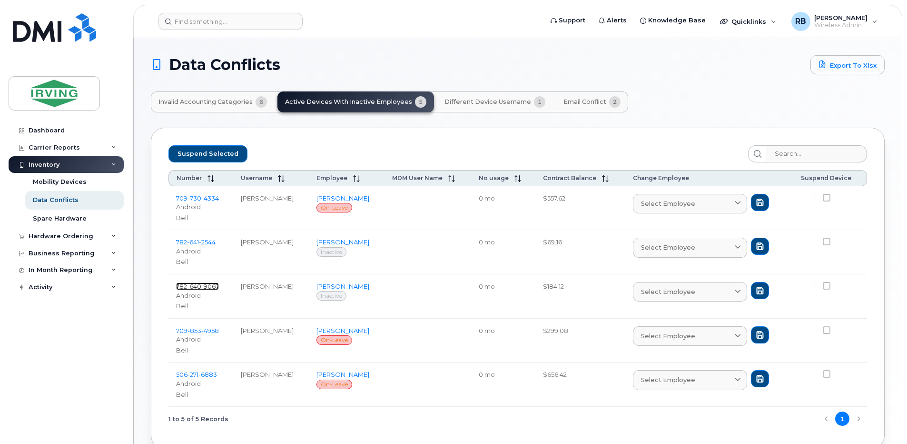
click at [195, 289] on span "640" at bounding box center [194, 286] width 14 height 8
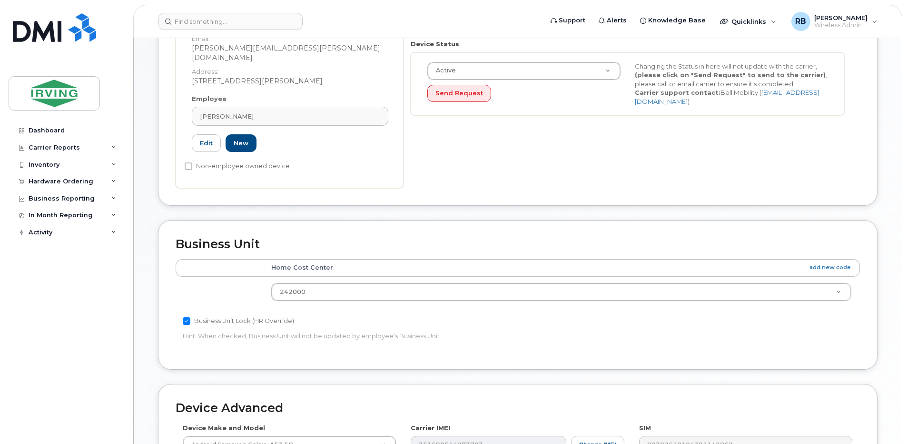
scroll to position [190, 0]
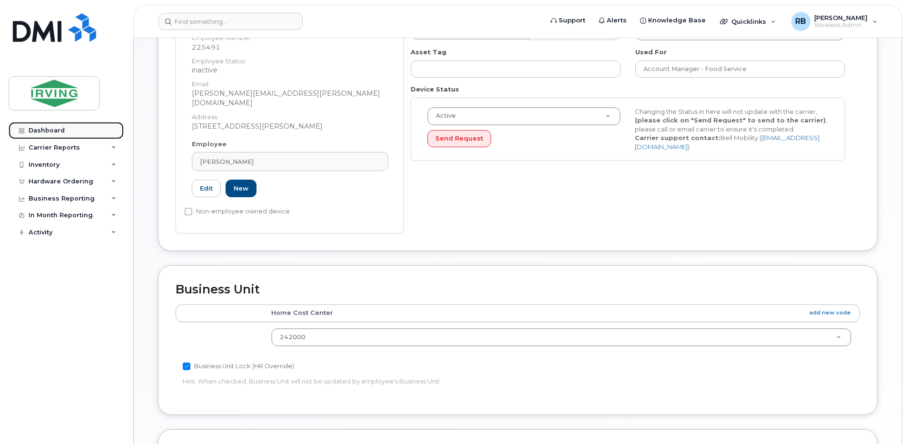
click at [46, 132] on div "Dashboard" at bounding box center [47, 131] width 36 height 8
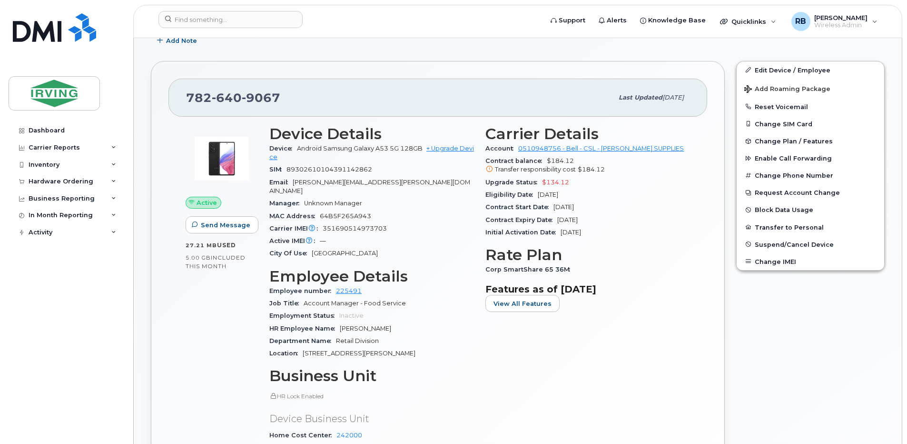
scroll to position [190, 0]
click at [250, 102] on span "9067" at bounding box center [261, 97] width 39 height 14
drag, startPoint x: 280, startPoint y: 95, endPoint x: 186, endPoint y: 97, distance: 94.2
click at [186, 97] on div "782 640 9067 Last updated Aug 28, 2025" at bounding box center [437, 97] width 539 height 38
copy span "782 640 9067"
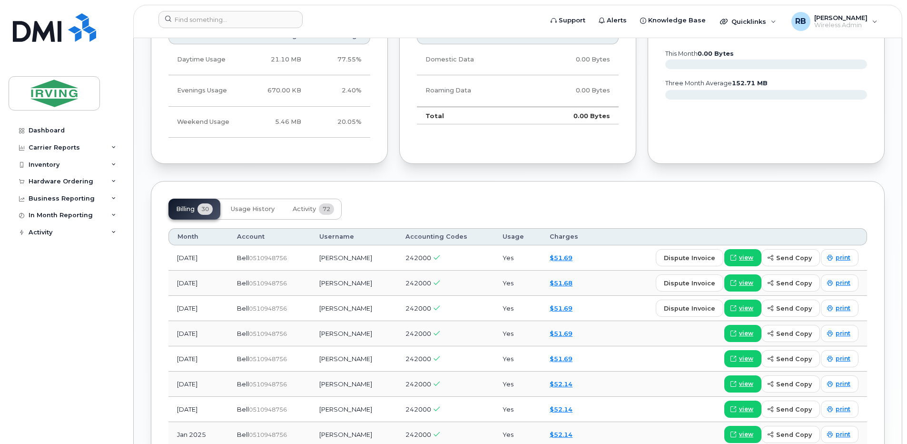
scroll to position [761, 0]
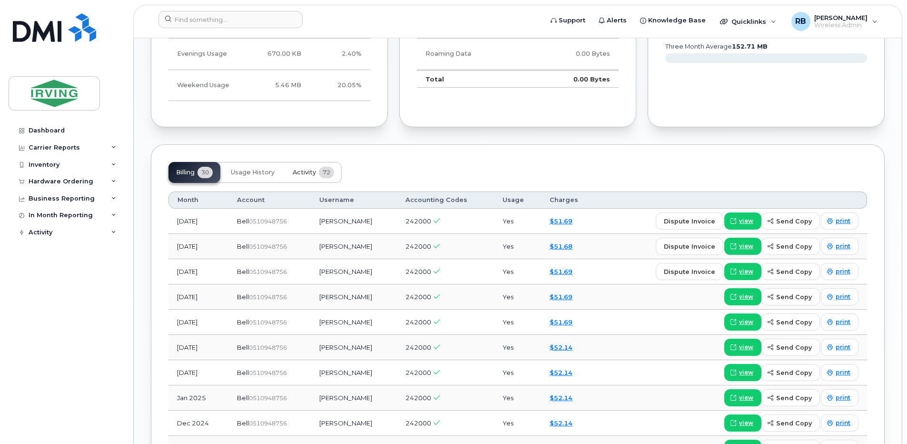
click at [304, 168] on span "Activity" at bounding box center [304, 172] width 23 height 8
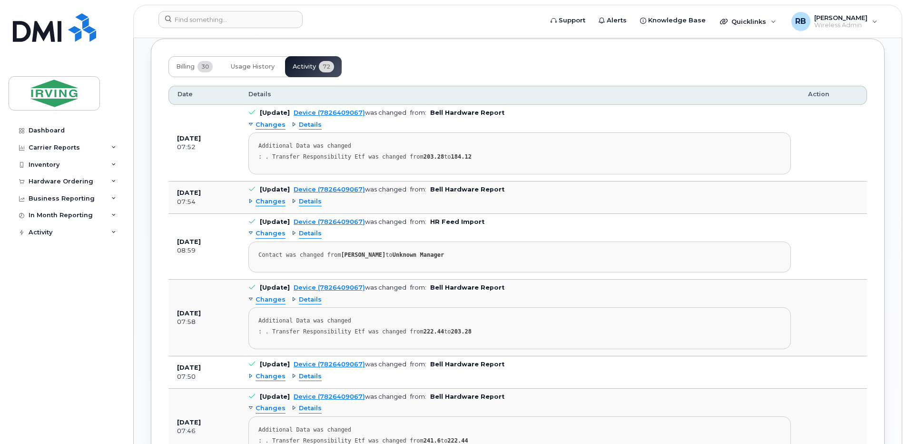
scroll to position [889, 0]
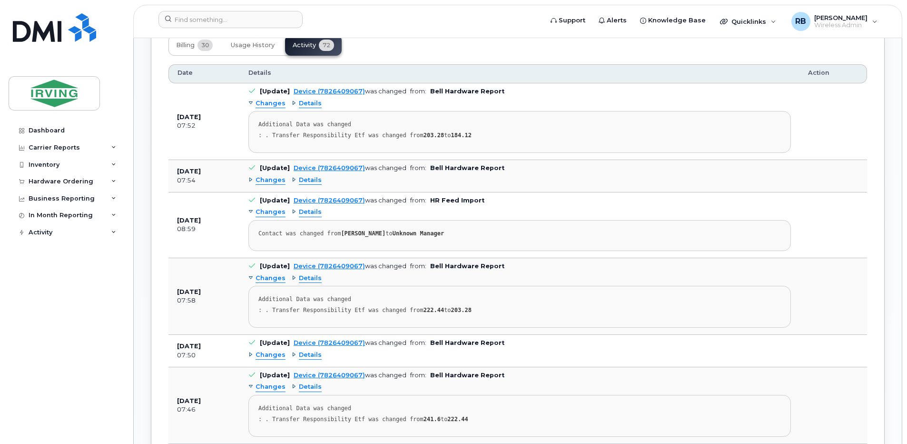
click at [309, 176] on span "Details" at bounding box center [310, 180] width 23 height 9
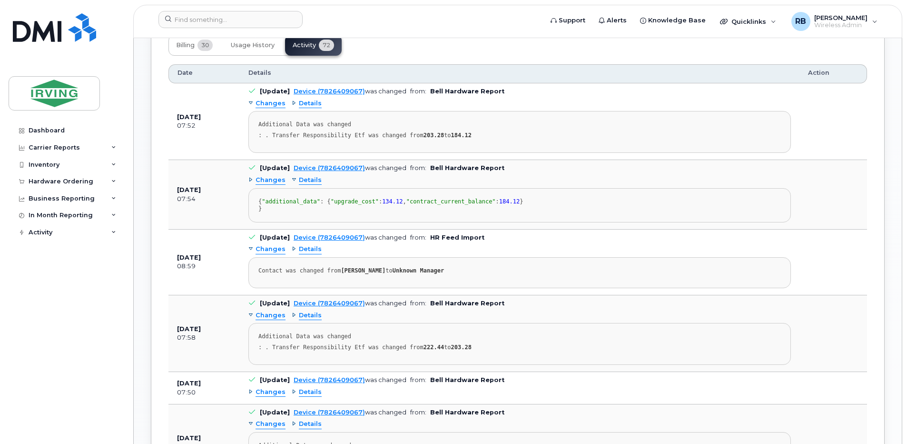
click at [309, 176] on span "Details" at bounding box center [310, 180] width 23 height 9
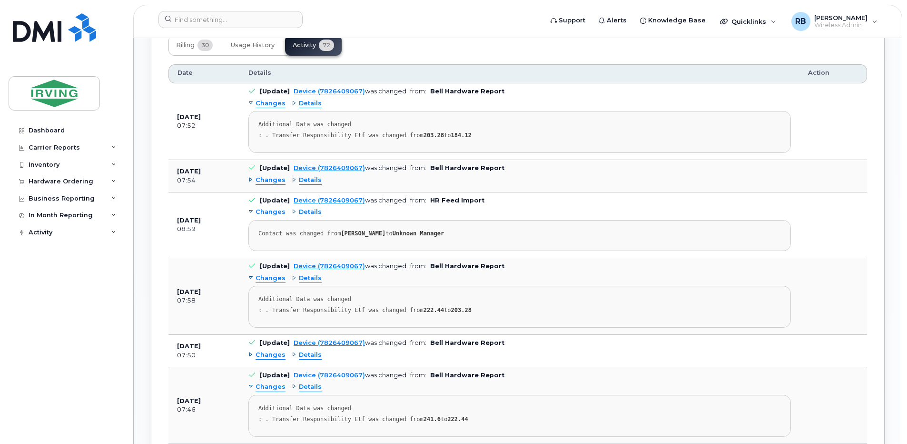
click at [309, 176] on span "Details" at bounding box center [310, 180] width 23 height 9
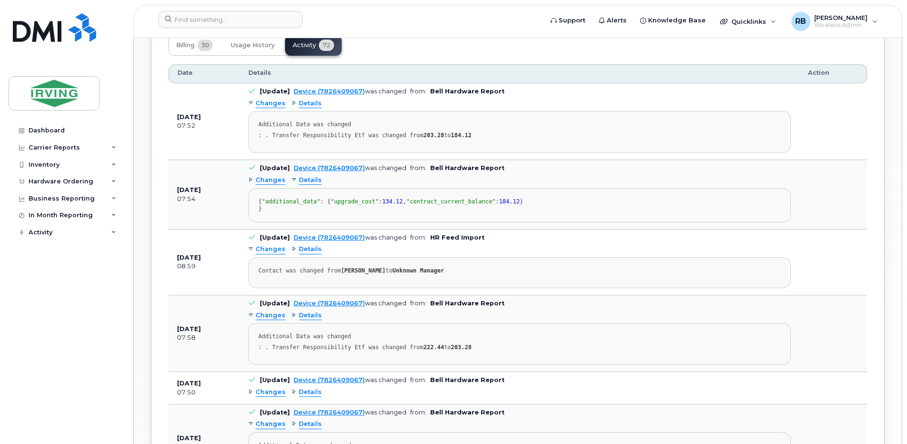
click at [309, 176] on span "Details" at bounding box center [310, 180] width 23 height 9
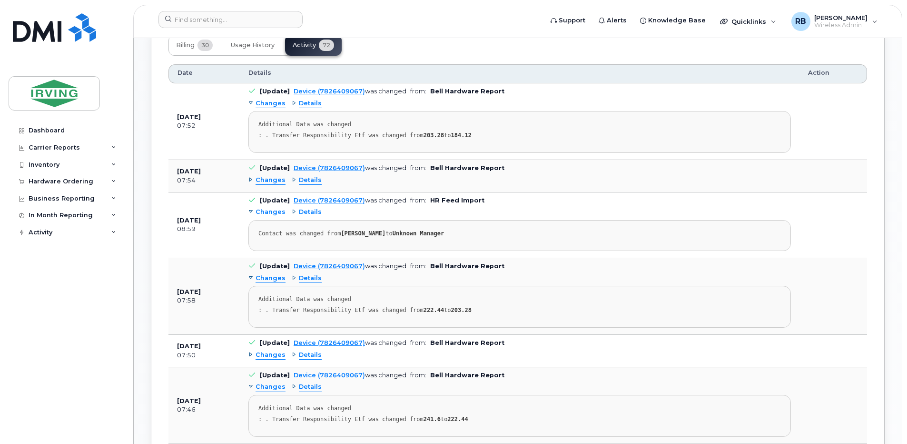
click at [308, 99] on span "Details" at bounding box center [310, 103] width 23 height 9
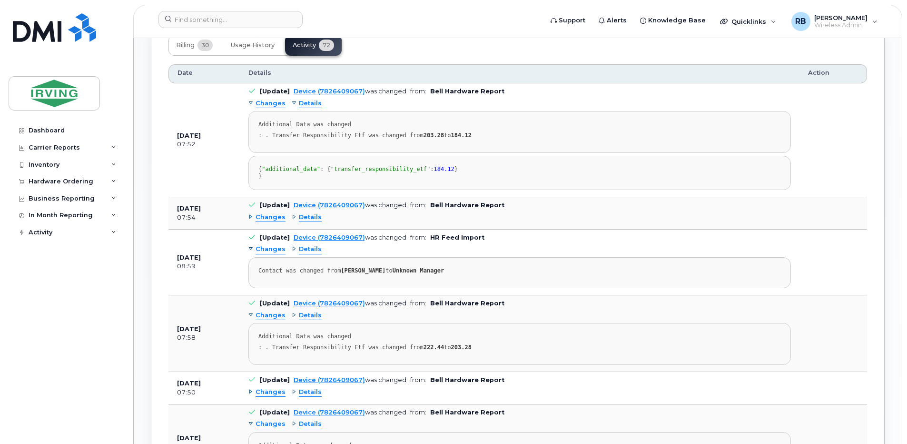
click at [308, 99] on span "Details" at bounding box center [310, 103] width 23 height 9
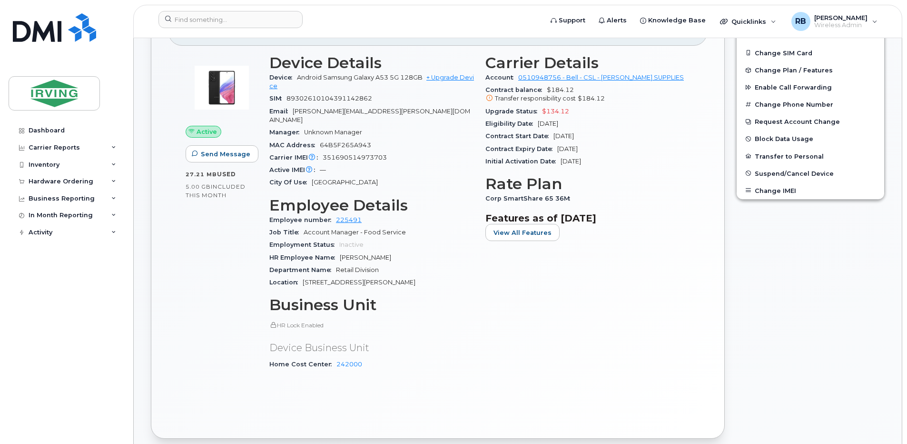
scroll to position [254, 0]
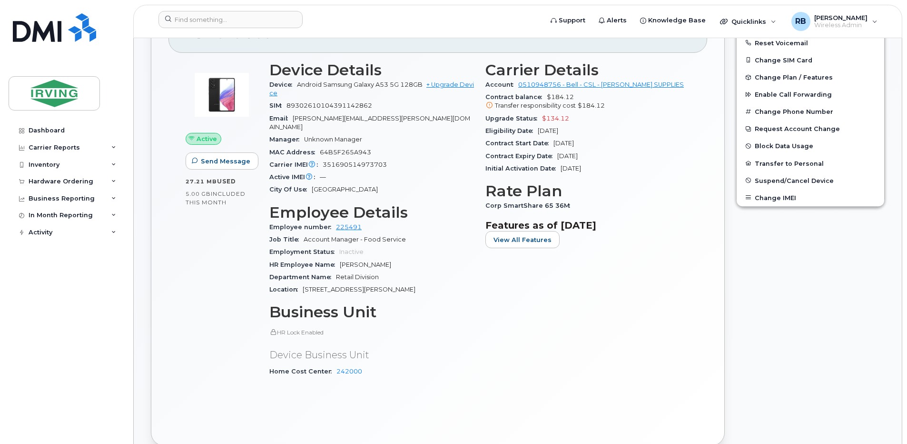
click at [368, 161] on span "351690514973703" at bounding box center [355, 164] width 64 height 7
copy span "351690514973703"
click at [208, 260] on div "Active Send Message 27.21 MB  used 5.00 GB  included this month" at bounding box center [222, 223] width 84 height 335
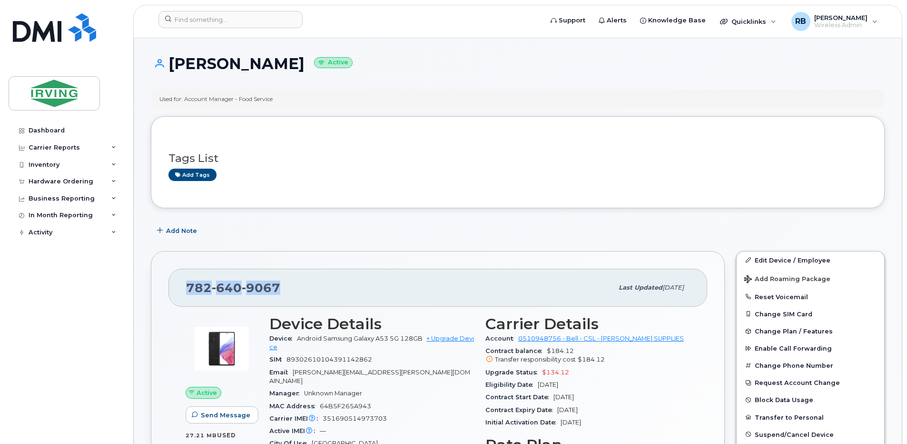
drag, startPoint x: 277, startPoint y: 287, endPoint x: 188, endPoint y: 287, distance: 89.5
click at [188, 287] on span "782 640 9067" at bounding box center [233, 287] width 94 height 14
copy span "782 640 9067"
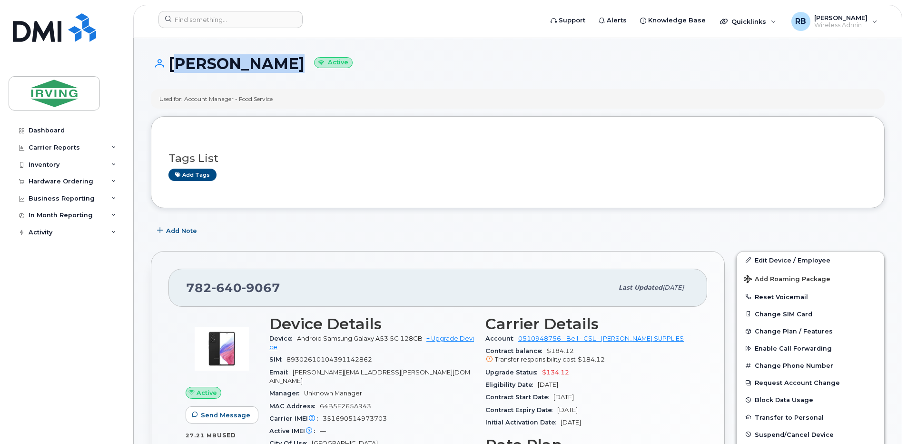
drag, startPoint x: 265, startPoint y: 67, endPoint x: 174, endPoint y: 72, distance: 91.5
click at [174, 72] on h1 "Craig Michie Active" at bounding box center [518, 63] width 734 height 17
copy h1 "Craig Michie"
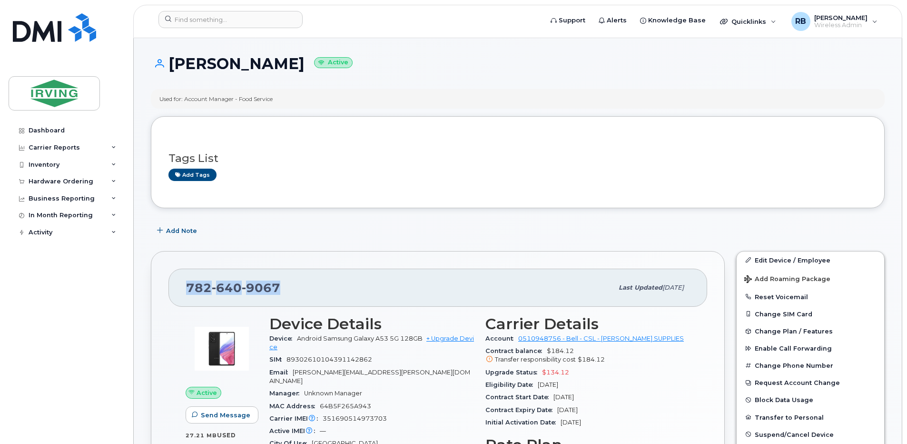
drag, startPoint x: 277, startPoint y: 287, endPoint x: 189, endPoint y: 287, distance: 88.0
click at [189, 287] on span "782 640 9067" at bounding box center [233, 287] width 94 height 14
copy span "782 640 9067"
drag, startPoint x: 235, startPoint y: 61, endPoint x: 261, endPoint y: 62, distance: 25.7
click at [236, 61] on h1 "Craig Michie Active" at bounding box center [518, 63] width 734 height 17
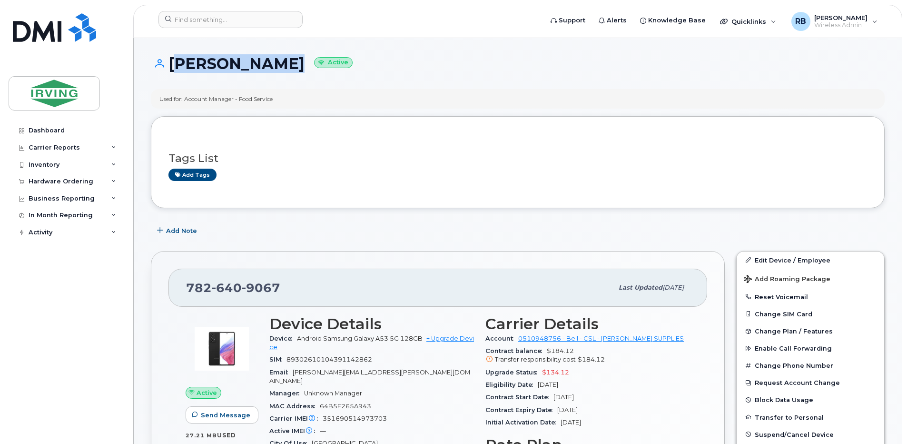
drag, startPoint x: 267, startPoint y: 65, endPoint x: 170, endPoint y: 68, distance: 96.2
click at [170, 68] on h1 "Craig Michie Active" at bounding box center [518, 63] width 734 height 17
copy h1 "Craig Michie"
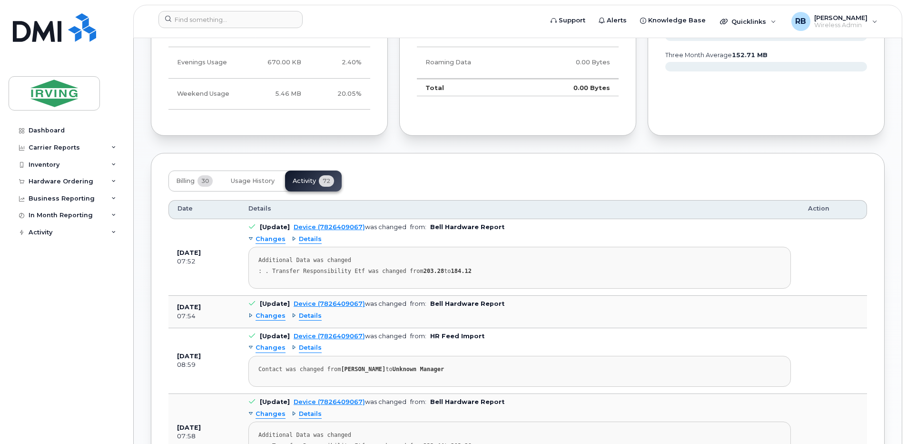
scroll to position [761, 0]
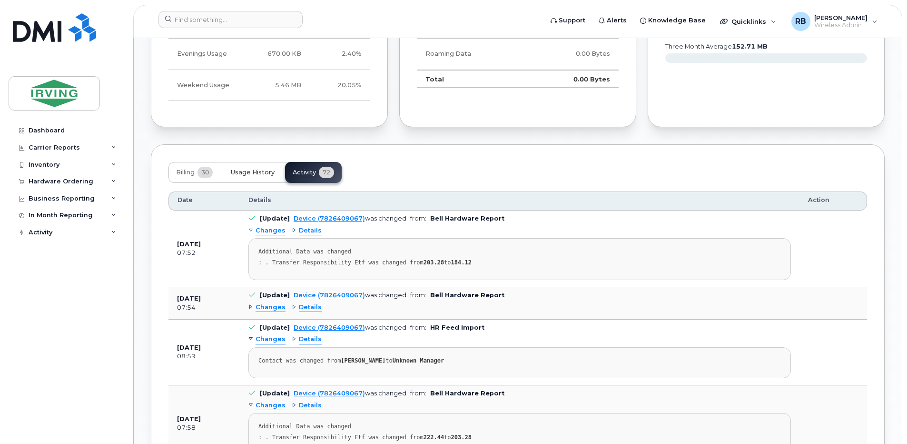
click at [247, 168] on span "Usage History" at bounding box center [253, 172] width 44 height 8
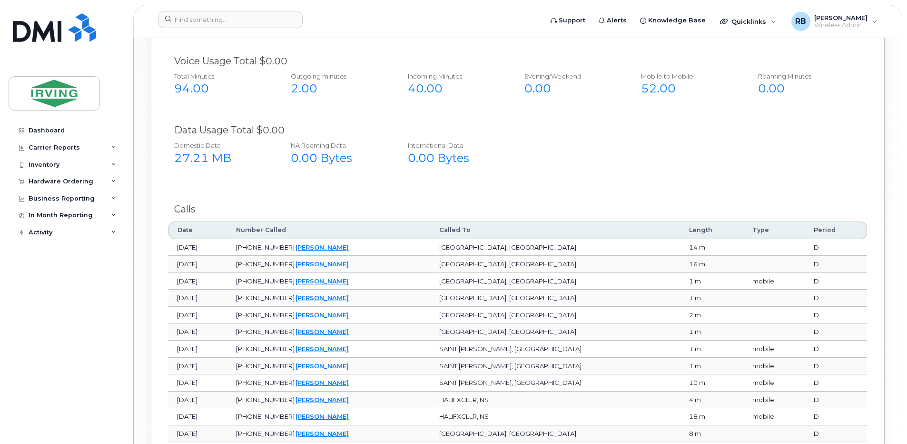
scroll to position [952, 0]
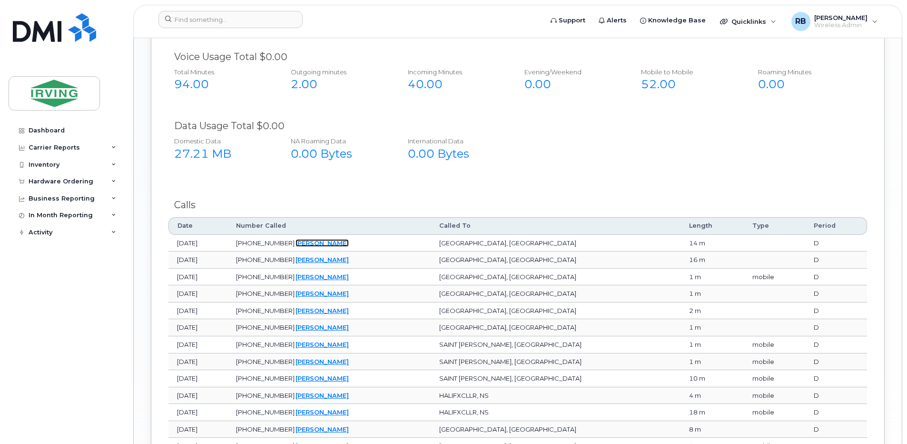
click at [338, 239] on link "Craig Michie" at bounding box center [322, 243] width 53 height 8
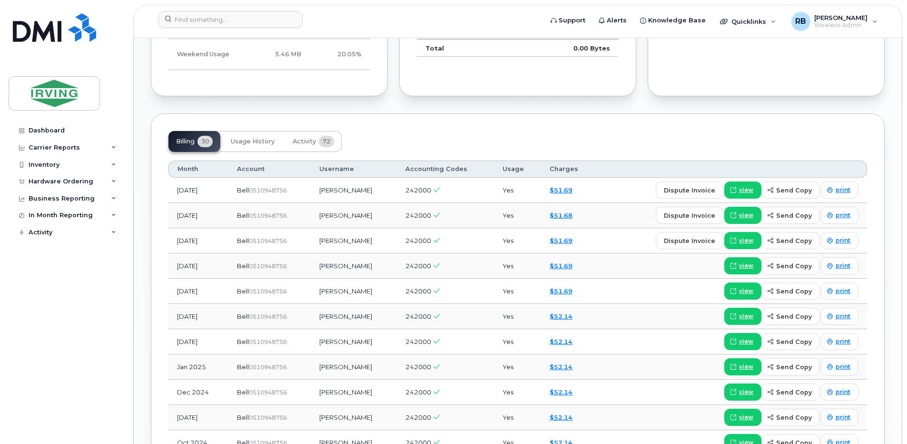
scroll to position [825, 0]
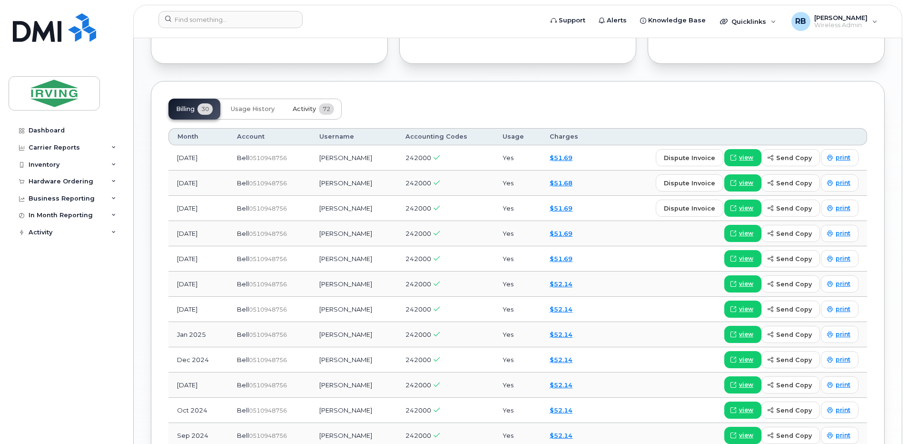
click at [311, 105] on span "Activity" at bounding box center [304, 109] width 23 height 8
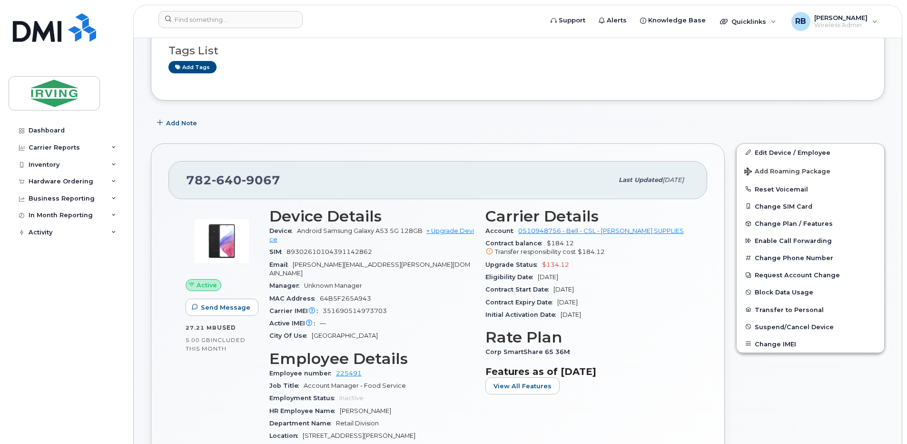
scroll to position [127, 0]
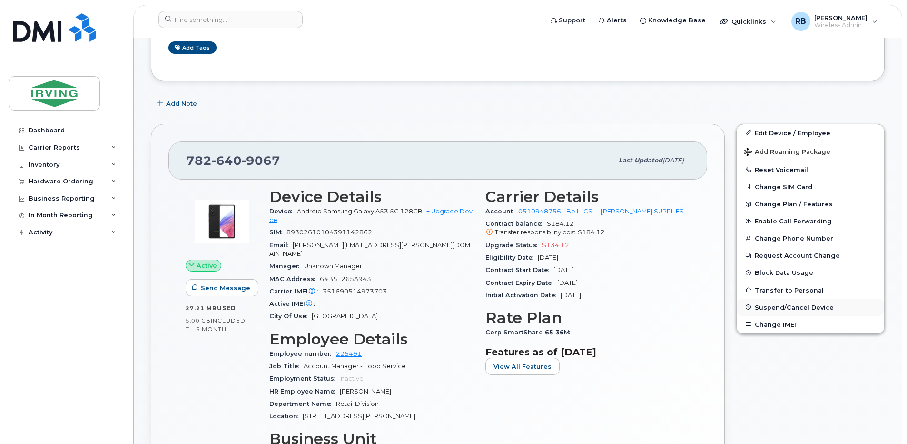
click at [763, 305] on span "Suspend/Cancel Device" at bounding box center [794, 306] width 79 height 7
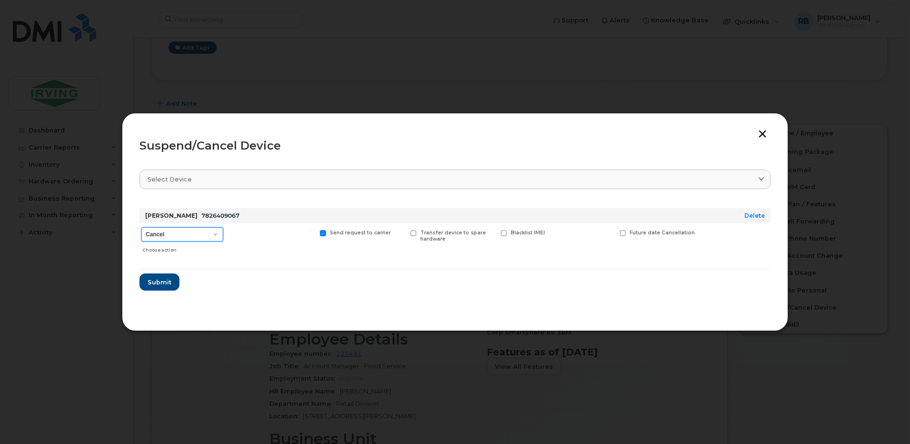
click at [171, 230] on select "Cancel Suspend - Extend Suspension Suspend - Reduced Rate Suspend - Full Rate S…" at bounding box center [182, 234] width 82 height 14
select select "[object Object]"
click at [141, 227] on select "Cancel Suspend - Extend Suspension Suspend - Reduced Rate Suspend - Full Rate S…" at bounding box center [182, 234] width 82 height 14
click at [168, 278] on span "Submit" at bounding box center [159, 281] width 24 height 9
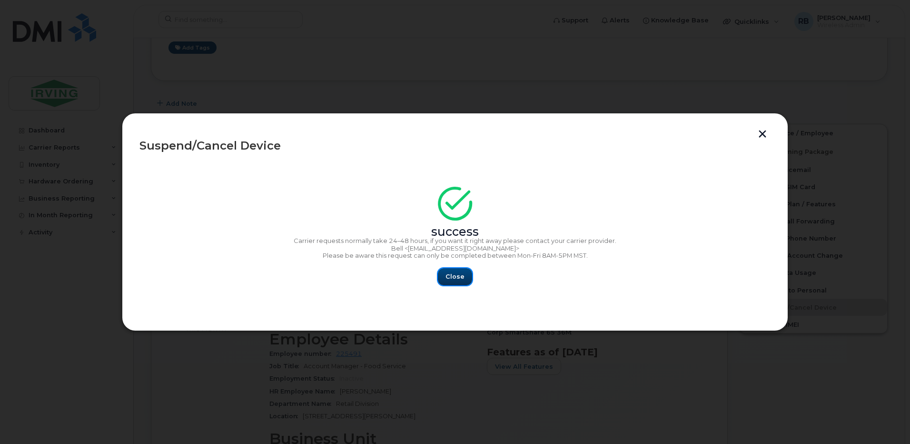
click at [459, 275] on span "Close" at bounding box center [454, 276] width 19 height 9
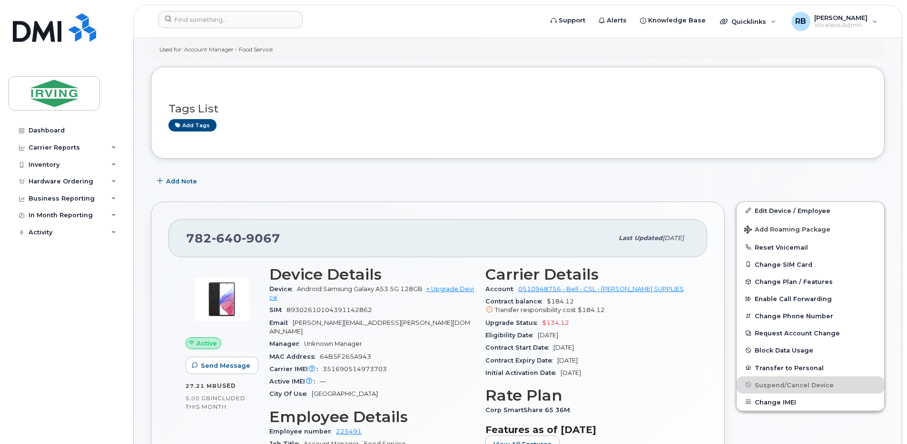
scroll to position [0, 0]
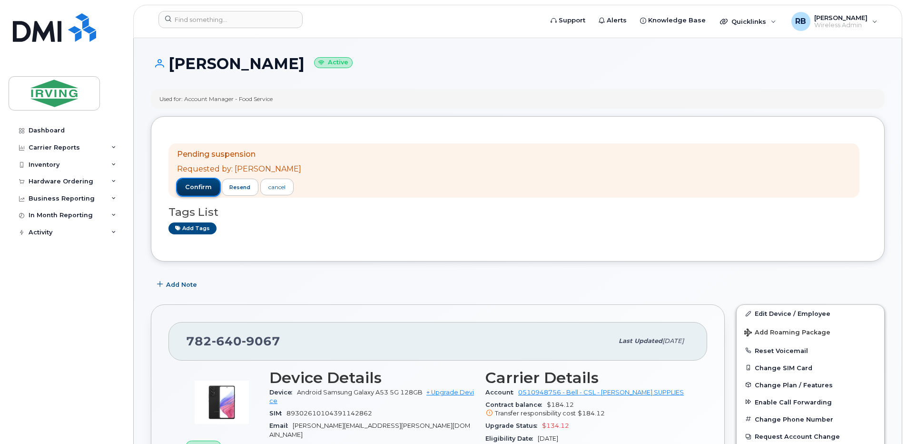
click at [191, 187] on span "confirm" at bounding box center [198, 187] width 27 height 9
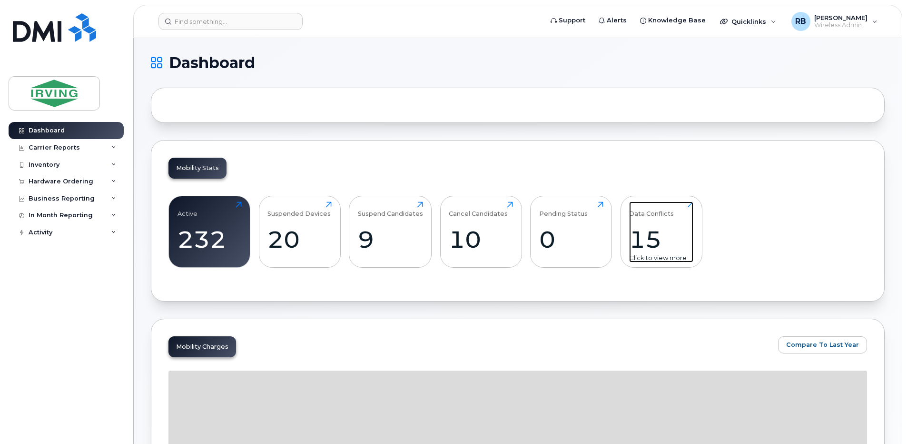
click at [641, 225] on div "Data Conflicts 15 Click to view more" at bounding box center [661, 231] width 64 height 61
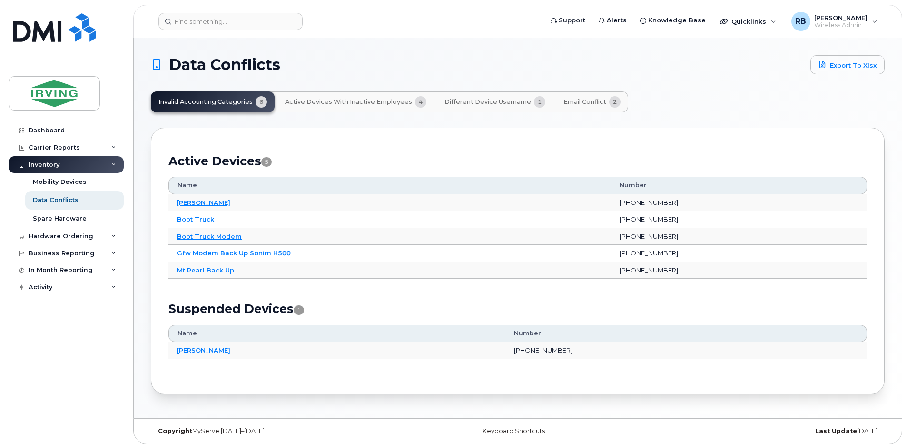
click at [371, 102] on span "Active Devices with Inactive Employees" at bounding box center [348, 102] width 127 height 8
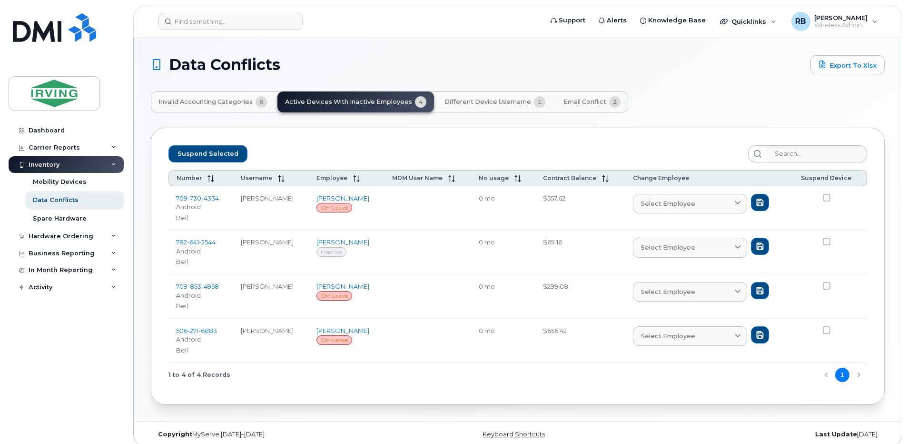
click at [228, 101] on span "Invalid Accounting Categories" at bounding box center [205, 102] width 94 height 8
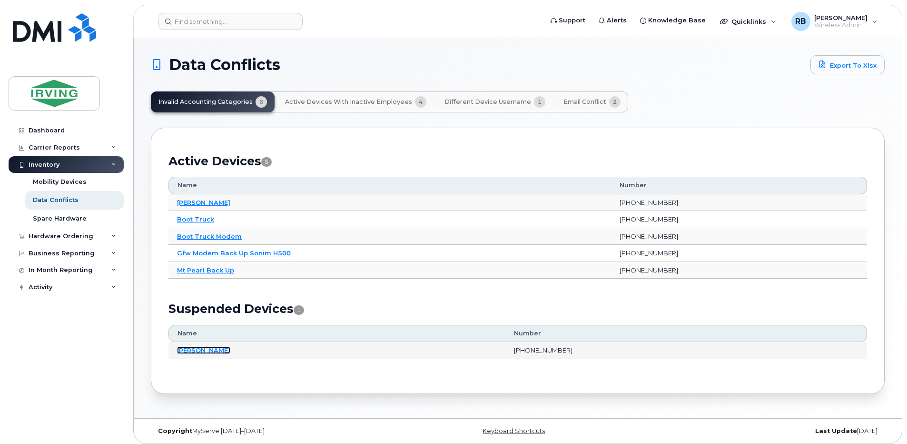
click at [191, 347] on link "[PERSON_NAME]" at bounding box center [203, 350] width 53 height 8
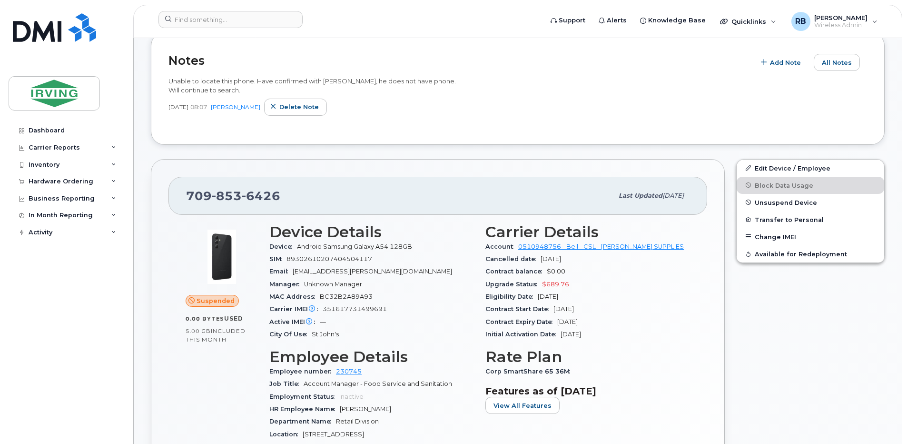
scroll to position [190, 0]
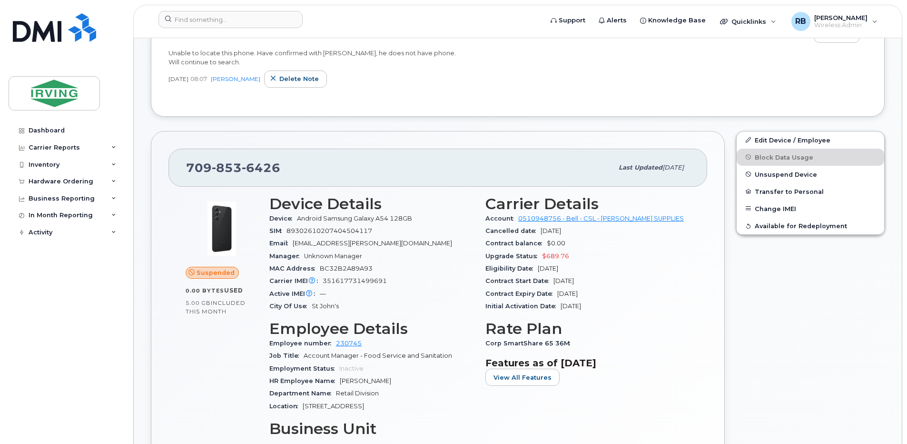
click at [363, 284] on span "351617731499691" at bounding box center [355, 280] width 64 height 7
copy span "351617731499691"
drag, startPoint x: 278, startPoint y: 168, endPoint x: 189, endPoint y: 173, distance: 89.6
click at [189, 173] on span "709 853 6426" at bounding box center [233, 167] width 94 height 14
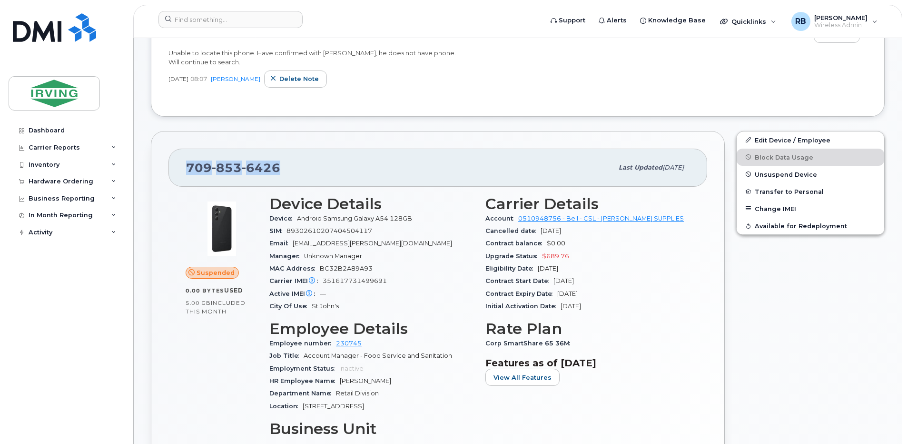
copy span "709 853 6426"
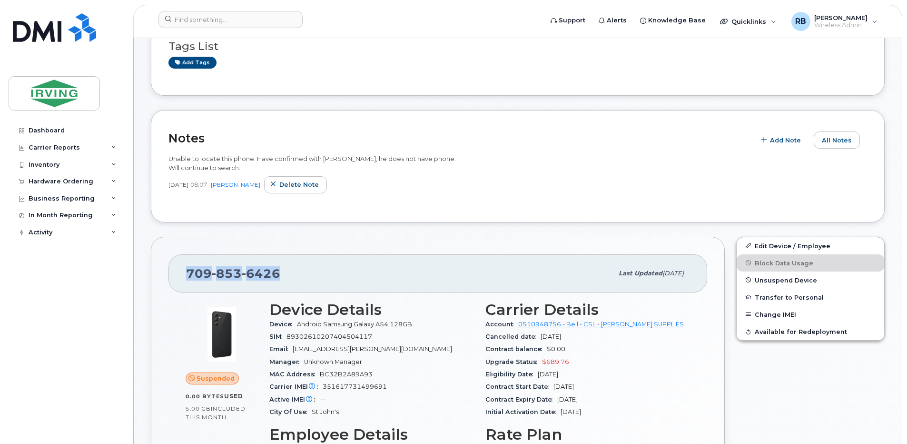
scroll to position [0, 0]
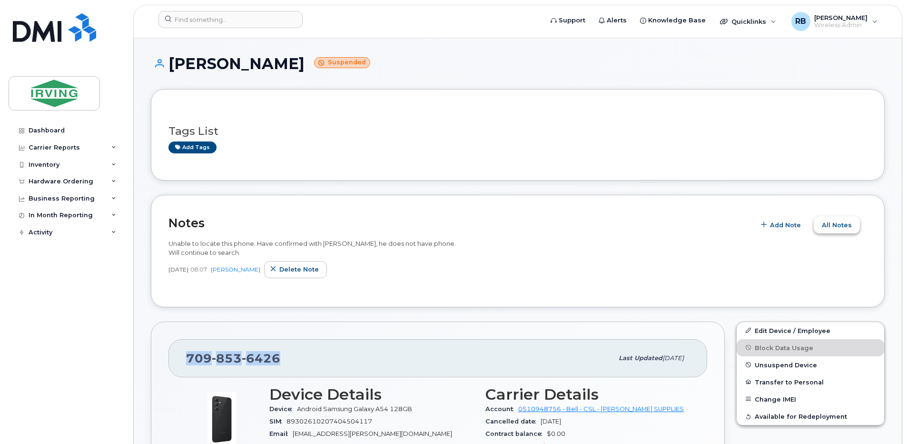
click at [827, 227] on span "All Notes" at bounding box center [837, 224] width 30 height 9
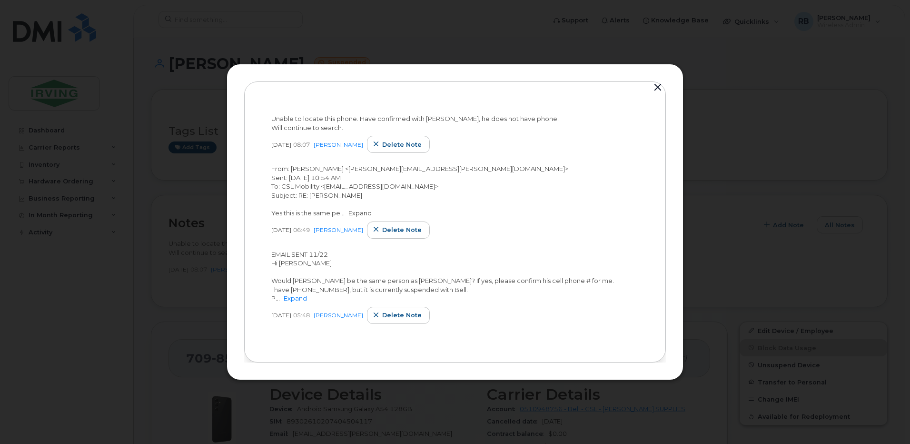
click at [350, 213] on link "Expand" at bounding box center [359, 213] width 23 height 8
click at [300, 297] on link "Expand" at bounding box center [295, 298] width 23 height 8
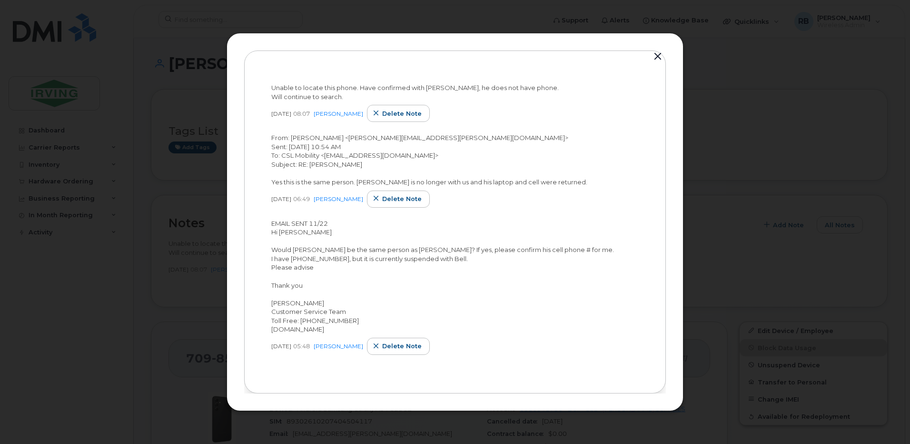
click at [656, 53] on button "button" at bounding box center [658, 56] width 14 height 13
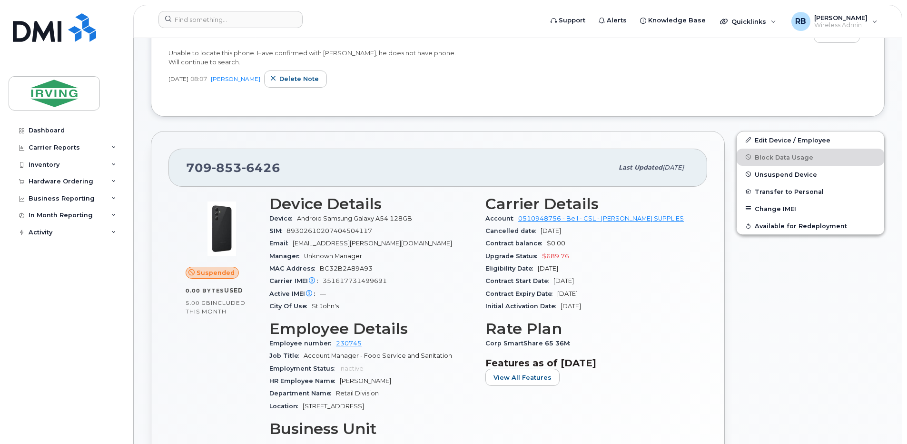
scroll to position [254, 0]
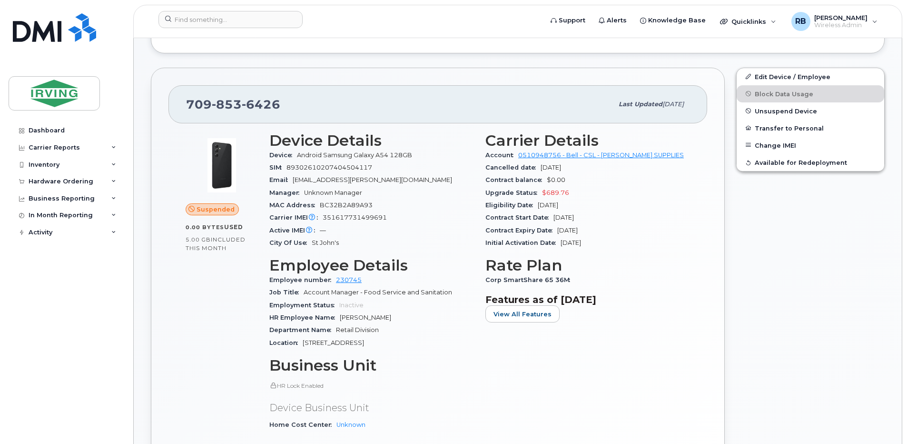
click at [148, 172] on div "709 853 6426 Last updated Jun 06, 2025 Suspended 0.00 Bytes  used 5.00 GB  incl…" at bounding box center [437, 283] width 585 height 443
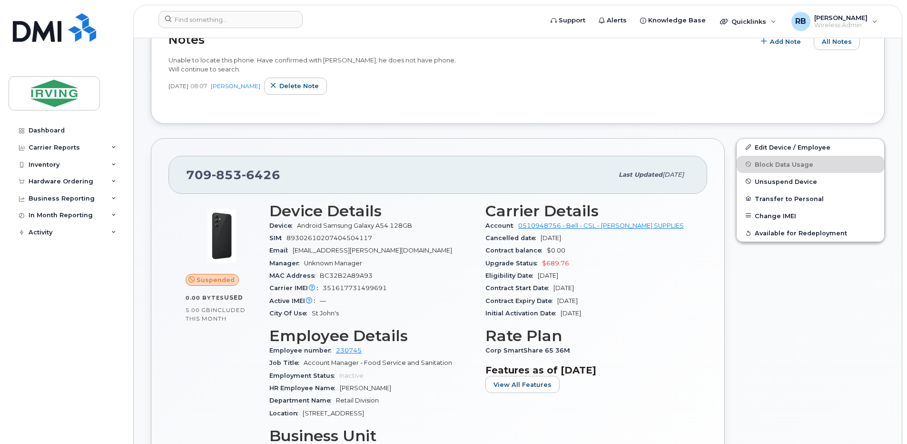
scroll to position [190, 0]
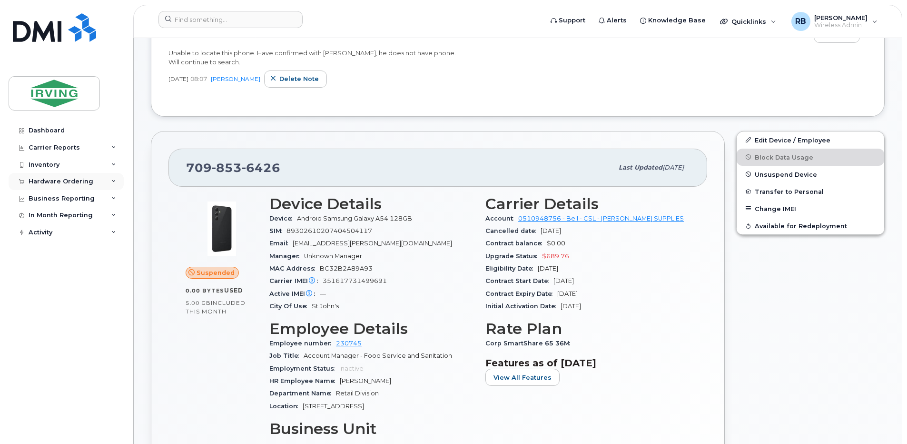
click at [93, 182] on div "Hardware Ordering" at bounding box center [66, 181] width 115 height 17
click at [146, 209] on div "709 853 6426 Last updated Jun 06, 2025 Suspended 0.00 Bytes  used 5.00 GB  incl…" at bounding box center [437, 346] width 585 height 443
click at [88, 184] on div "Hardware Ordering" at bounding box center [61, 182] width 65 height 8
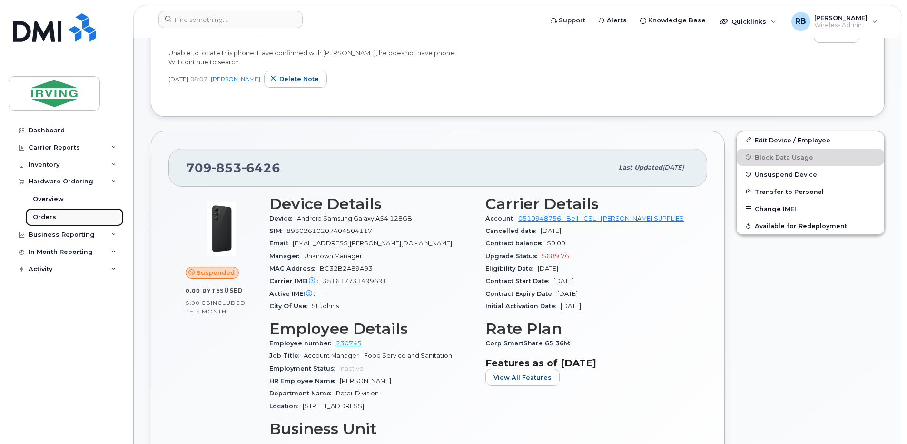
click at [47, 216] on div "Orders" at bounding box center [44, 217] width 23 height 9
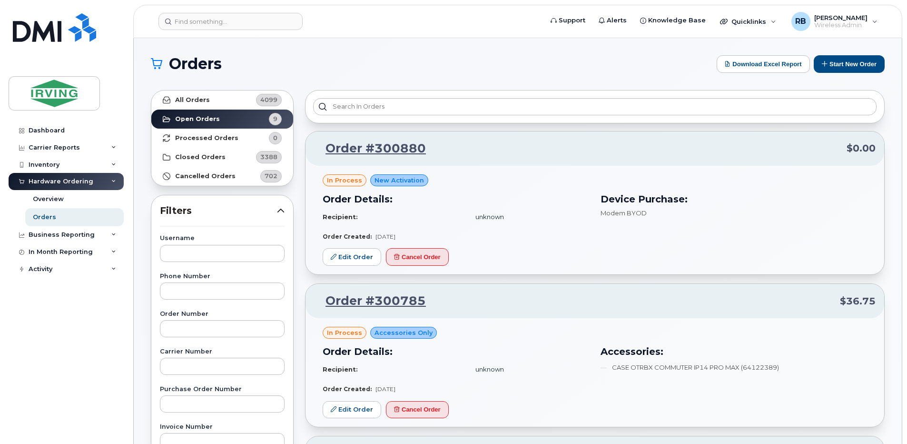
click at [371, 63] on h1 "Orders" at bounding box center [431, 63] width 561 height 15
